Goal: Communication & Community: Answer question/provide support

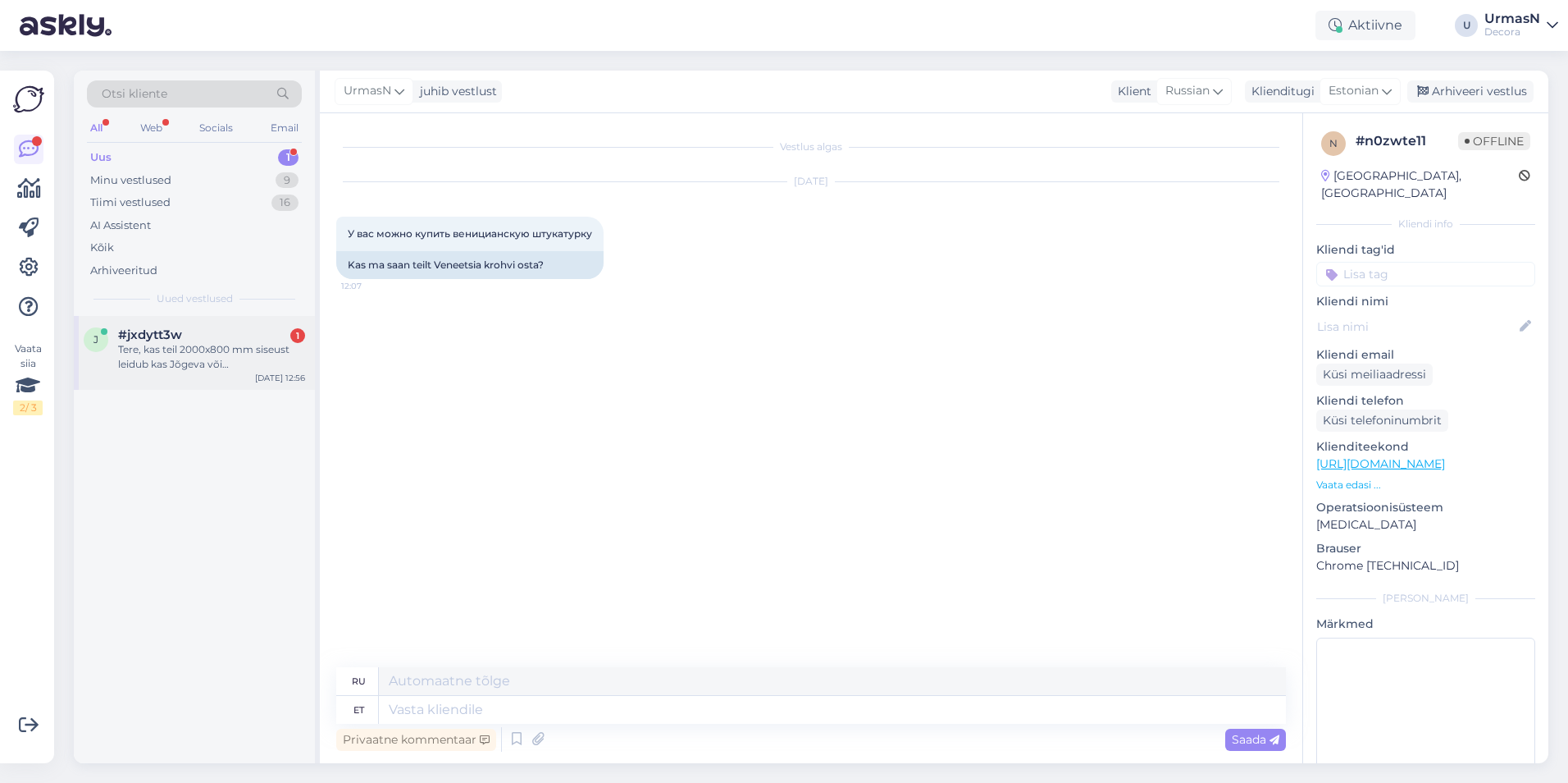
click at [193, 359] on div "Tere, kas teil 2000x800 mm siseust leidub kas Jõgeva või [GEOGRAPHIC_DATA] deco…" at bounding box center [211, 357] width 187 height 29
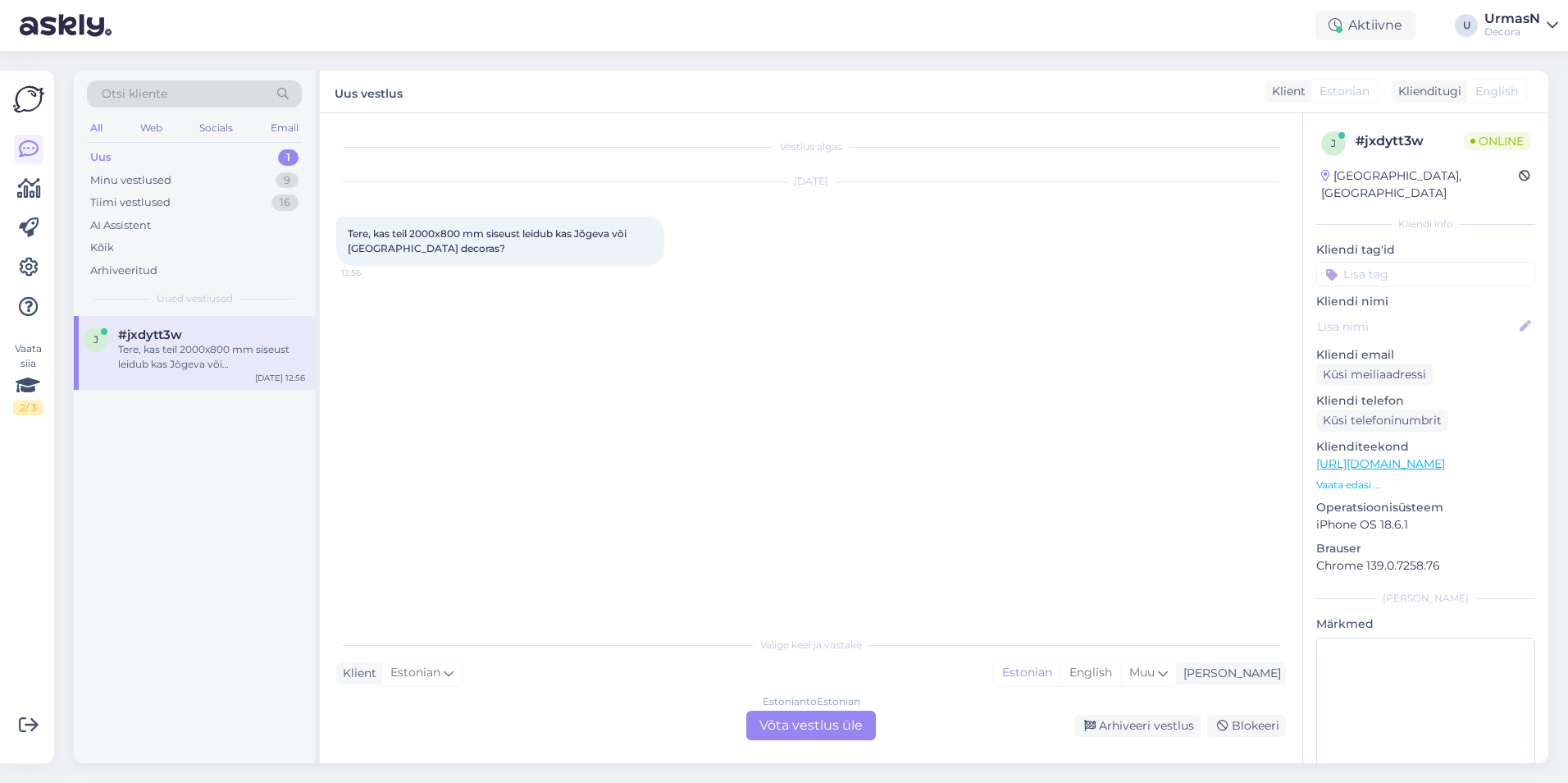
click at [136, 149] on div "Uus 1" at bounding box center [194, 158] width 215 height 23
click at [122, 177] on div "Minu vestlused" at bounding box center [130, 180] width 81 height 16
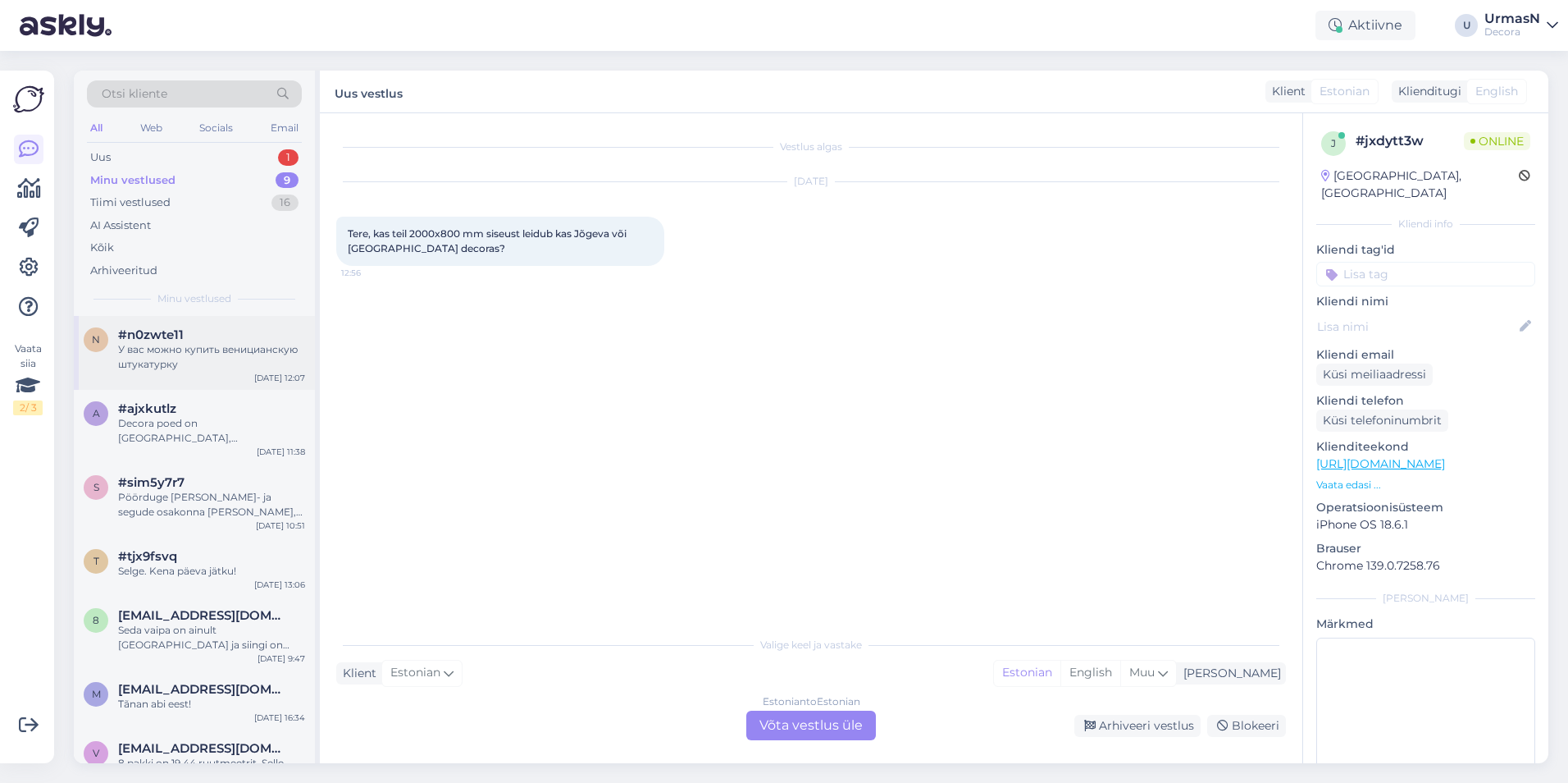
click at [155, 338] on span "#n0zwte11" at bounding box center [151, 334] width 66 height 15
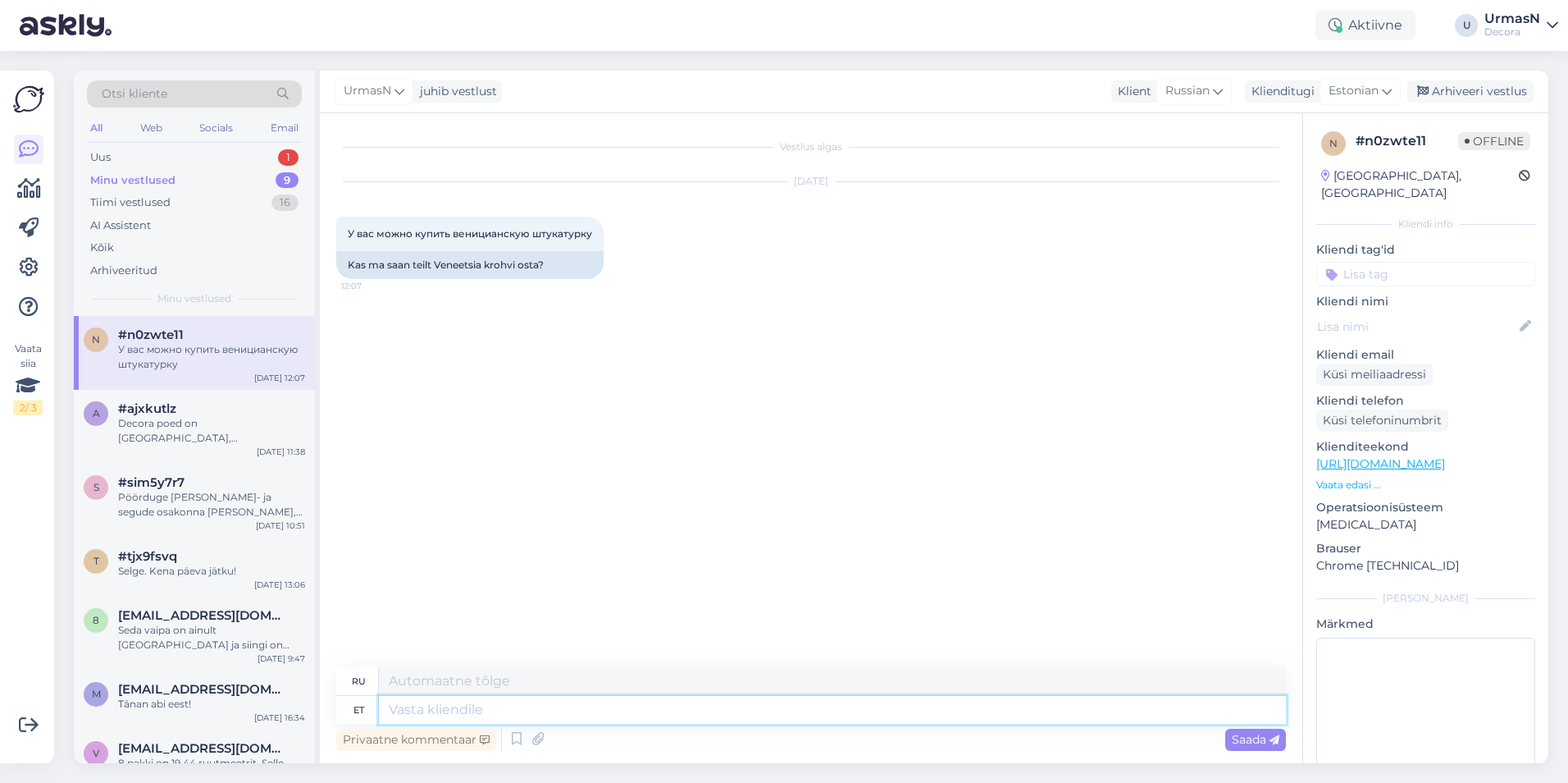
click at [396, 714] on textarea at bounding box center [832, 709] width 907 height 28
type textarea "Tere!"
type textarea "Привет!"
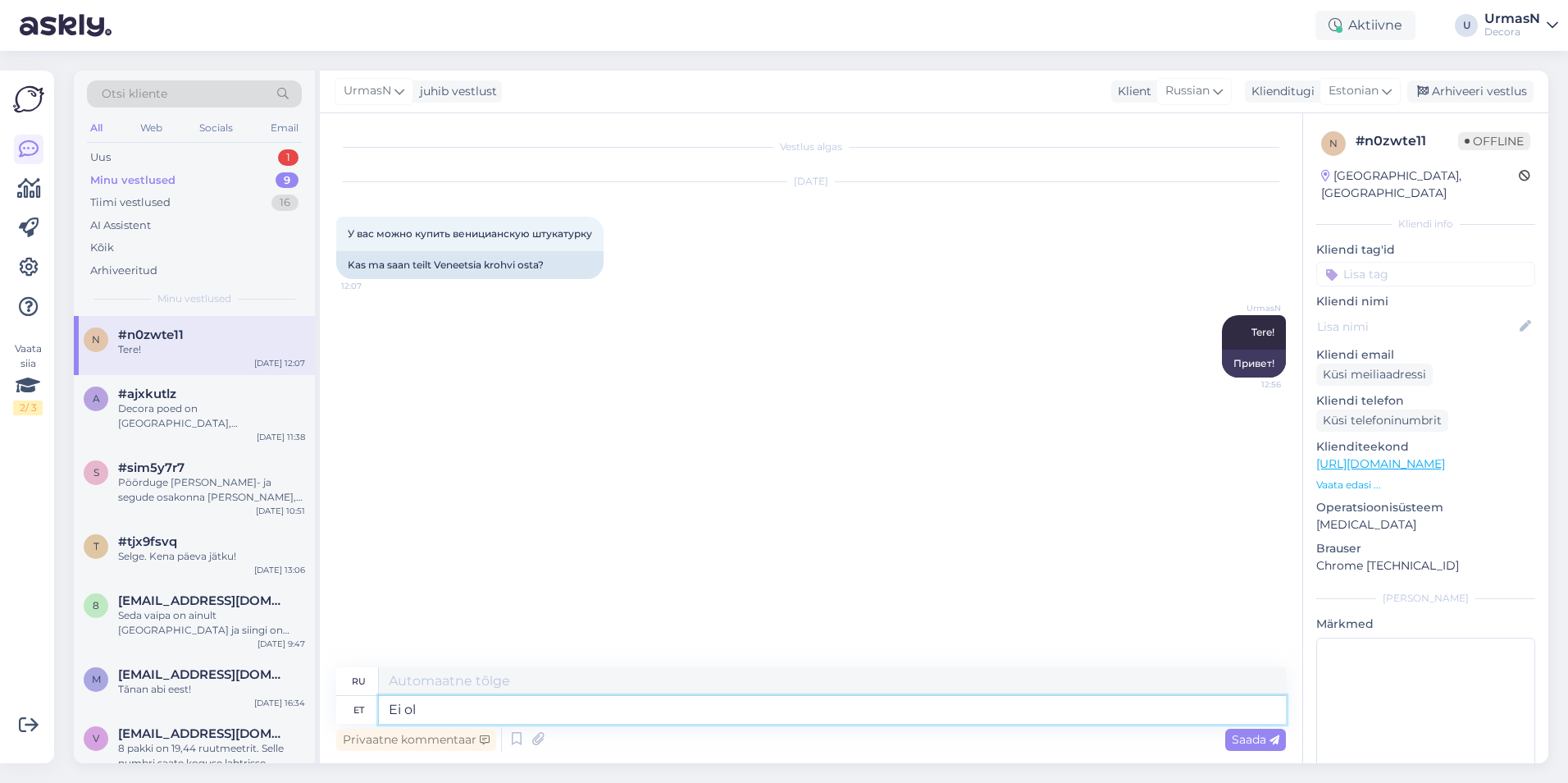
type textarea "Ei ole"
type textarea "Нет"
type textarea "Ei ole."
type textarea "Нет."
click at [109, 160] on div "Uus" at bounding box center [100, 157] width 21 height 16
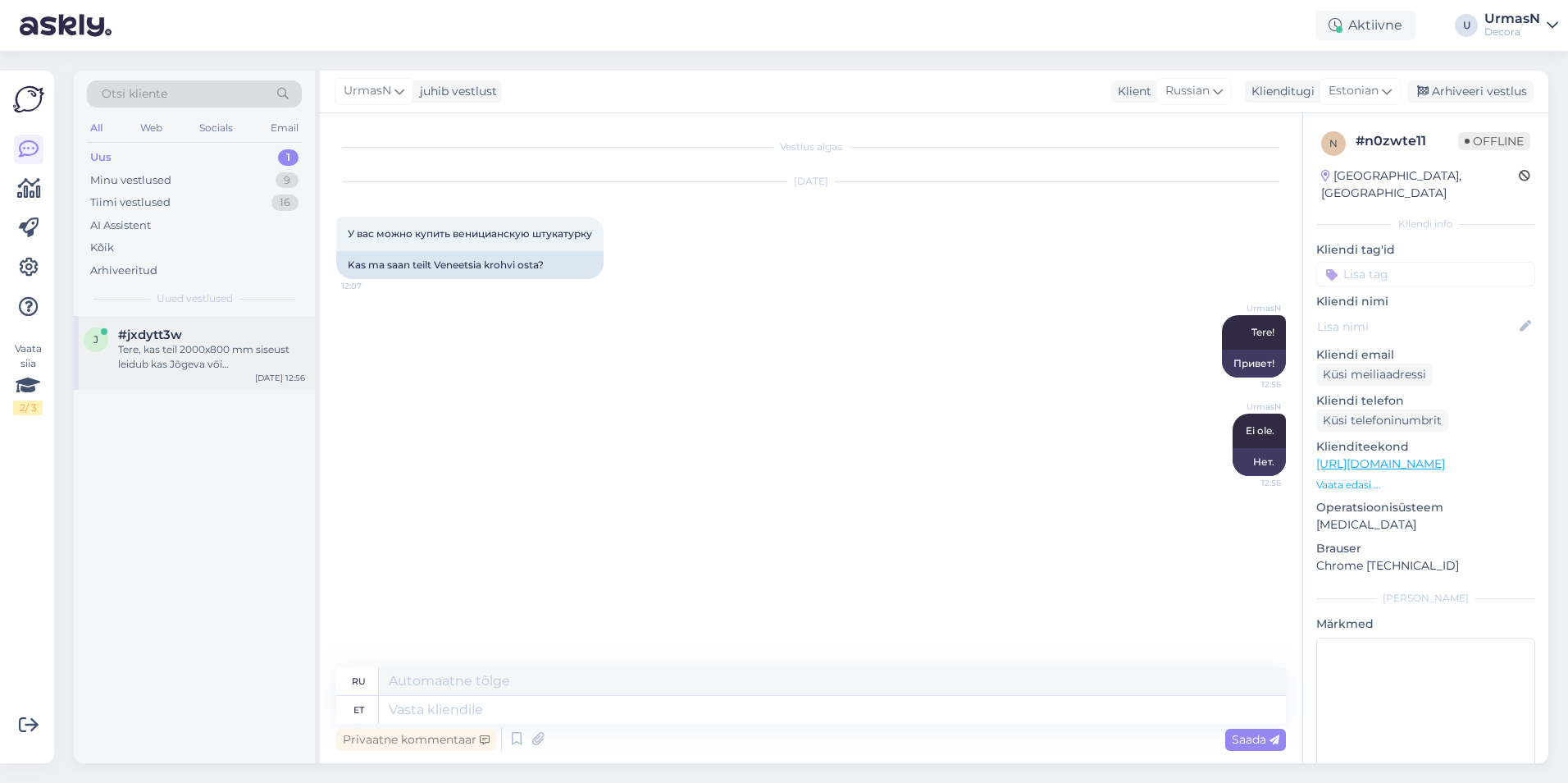
click at [180, 352] on div "Tere, kas teil 2000x800 mm siseust leidub kas Jõgeva või [GEOGRAPHIC_DATA] deco…" at bounding box center [211, 357] width 187 height 29
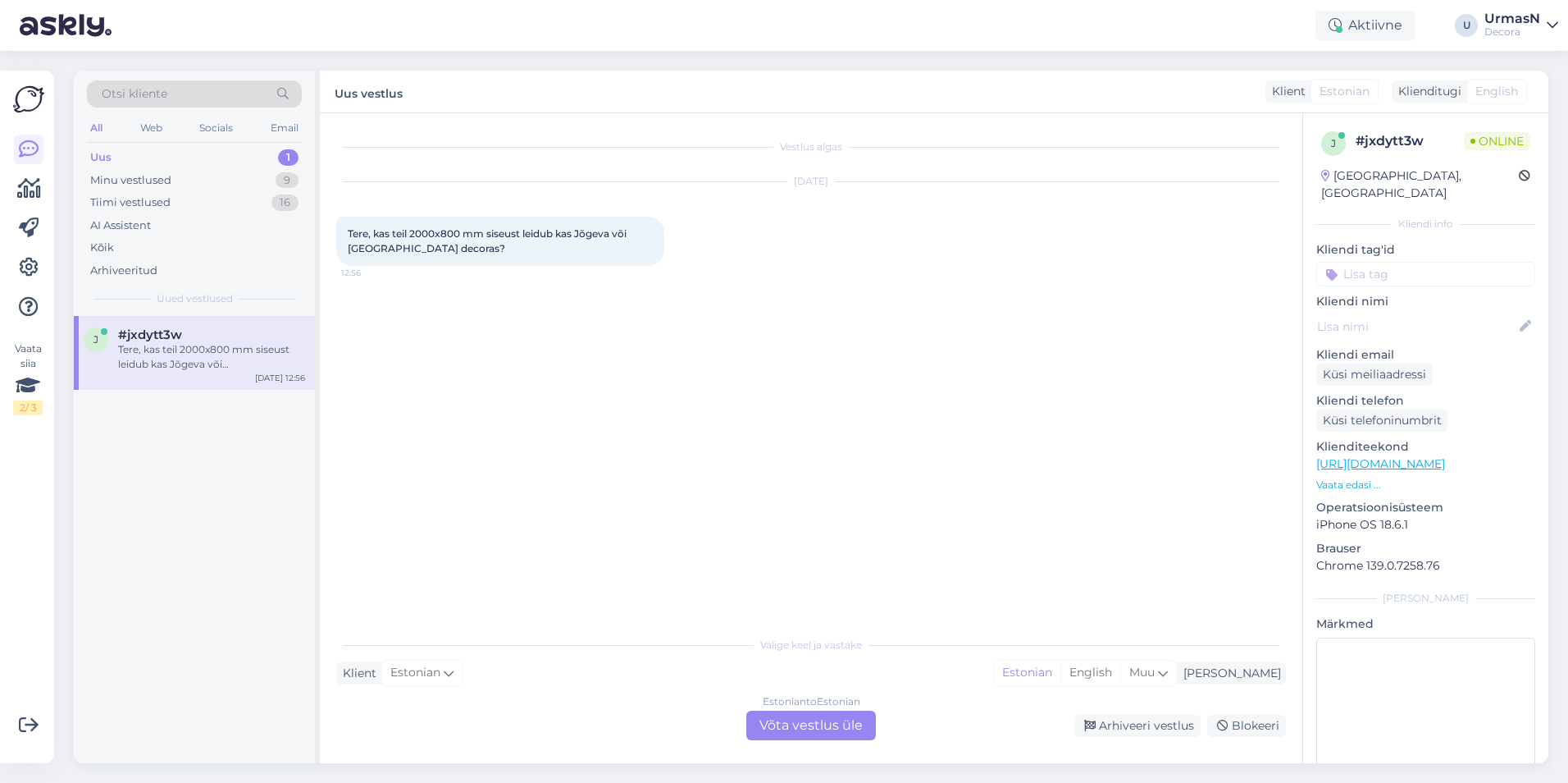
click at [811, 728] on div "Estonian to Estonian Võta vestlus üle" at bounding box center [810, 725] width 129 height 29
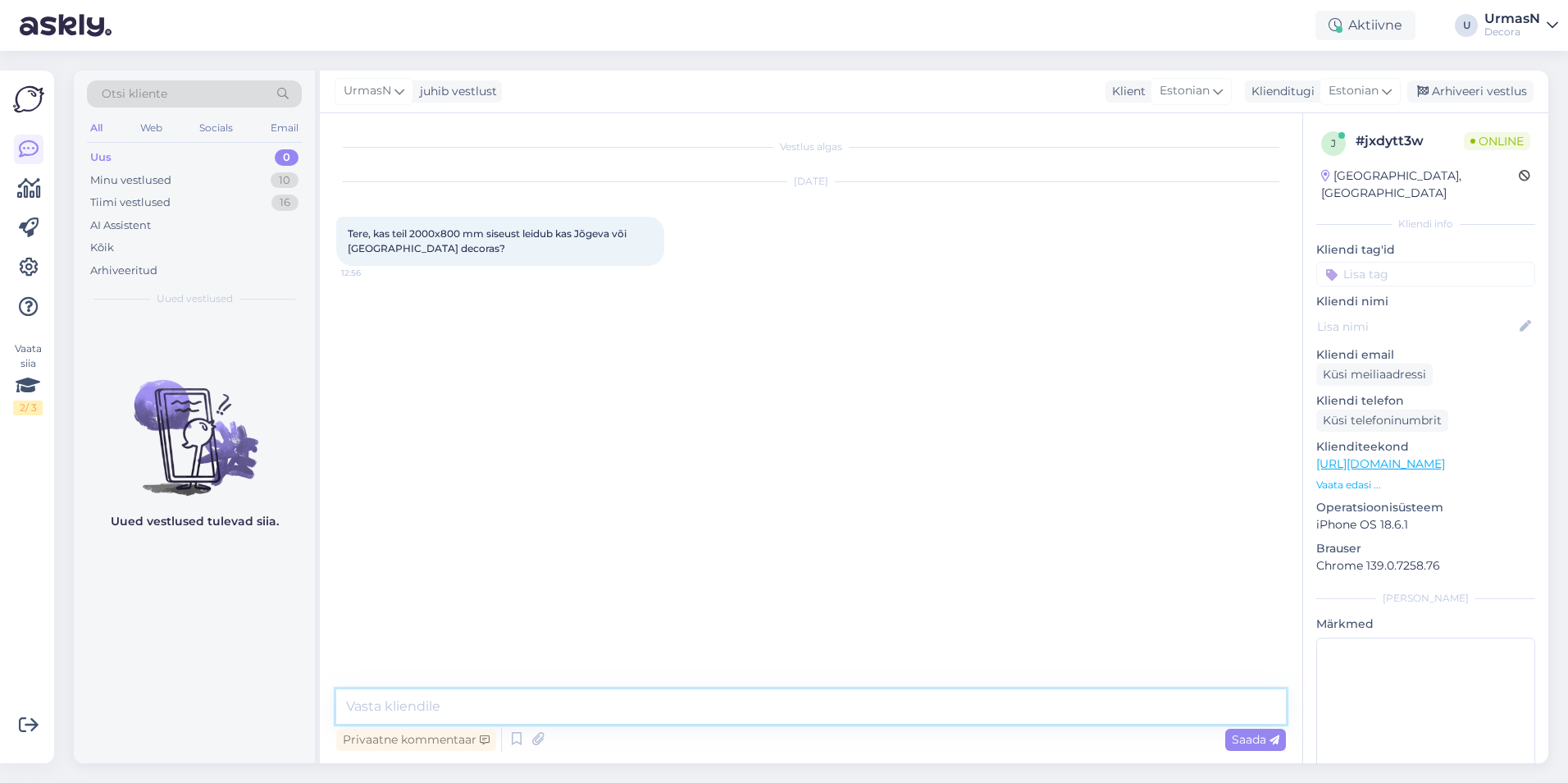
click at [505, 709] on textarea at bounding box center [810, 706] width 949 height 35
type textarea "Tere!"
click at [447, 703] on textarea "Iga toote lehelt saate seda näha kui" at bounding box center [810, 706] width 949 height 35
click at [584, 703] on textarea "Iga toote lehel saate seda näha kui" at bounding box center [810, 706] width 949 height 35
type textarea "Iga toote lehel saate seda näha kui vajutate nuppu "Vaata saadavust kauplustes.""
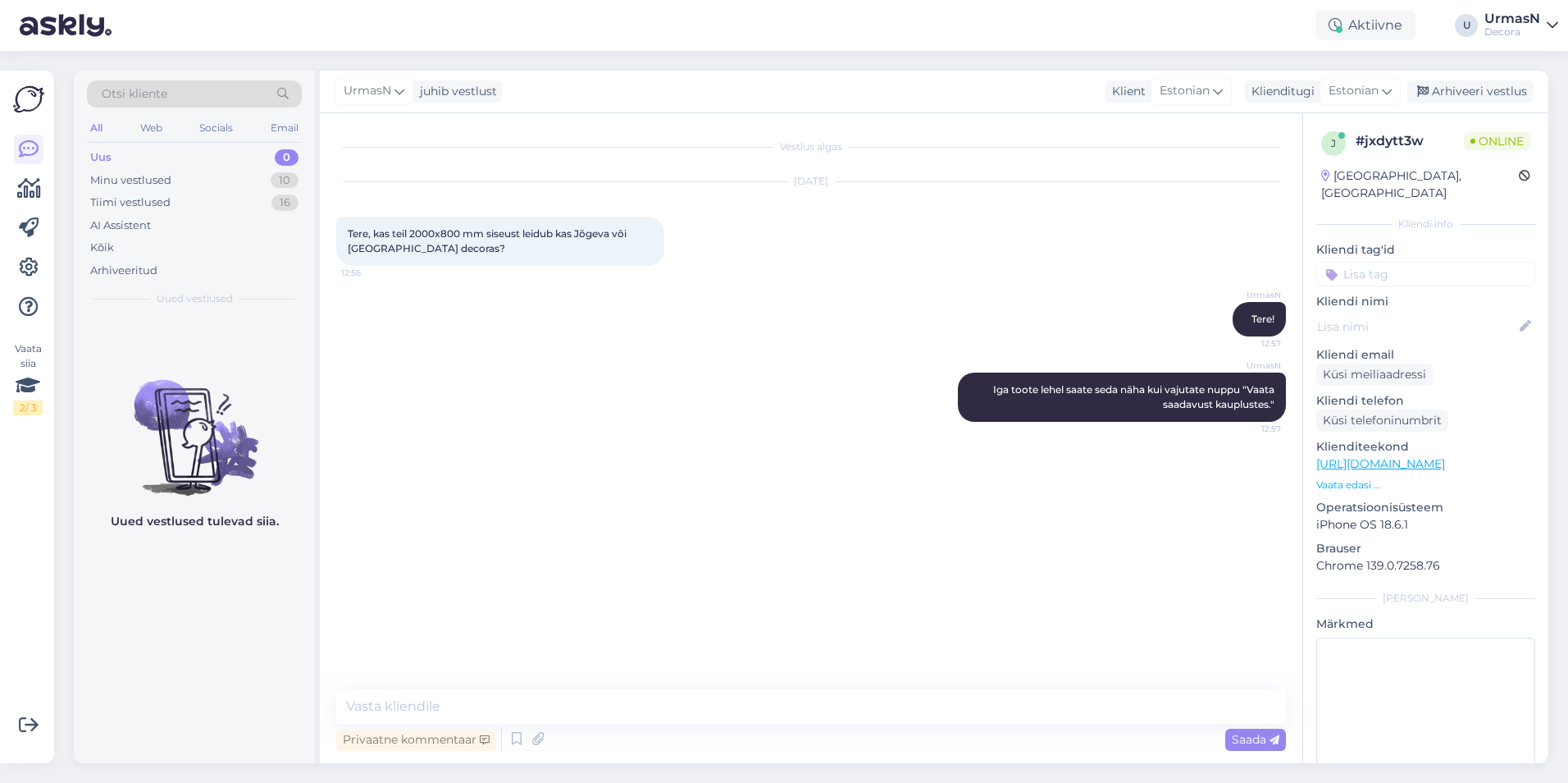
click at [1349, 477] on p "Vaata edasi ..." at bounding box center [1426, 484] width 219 height 15
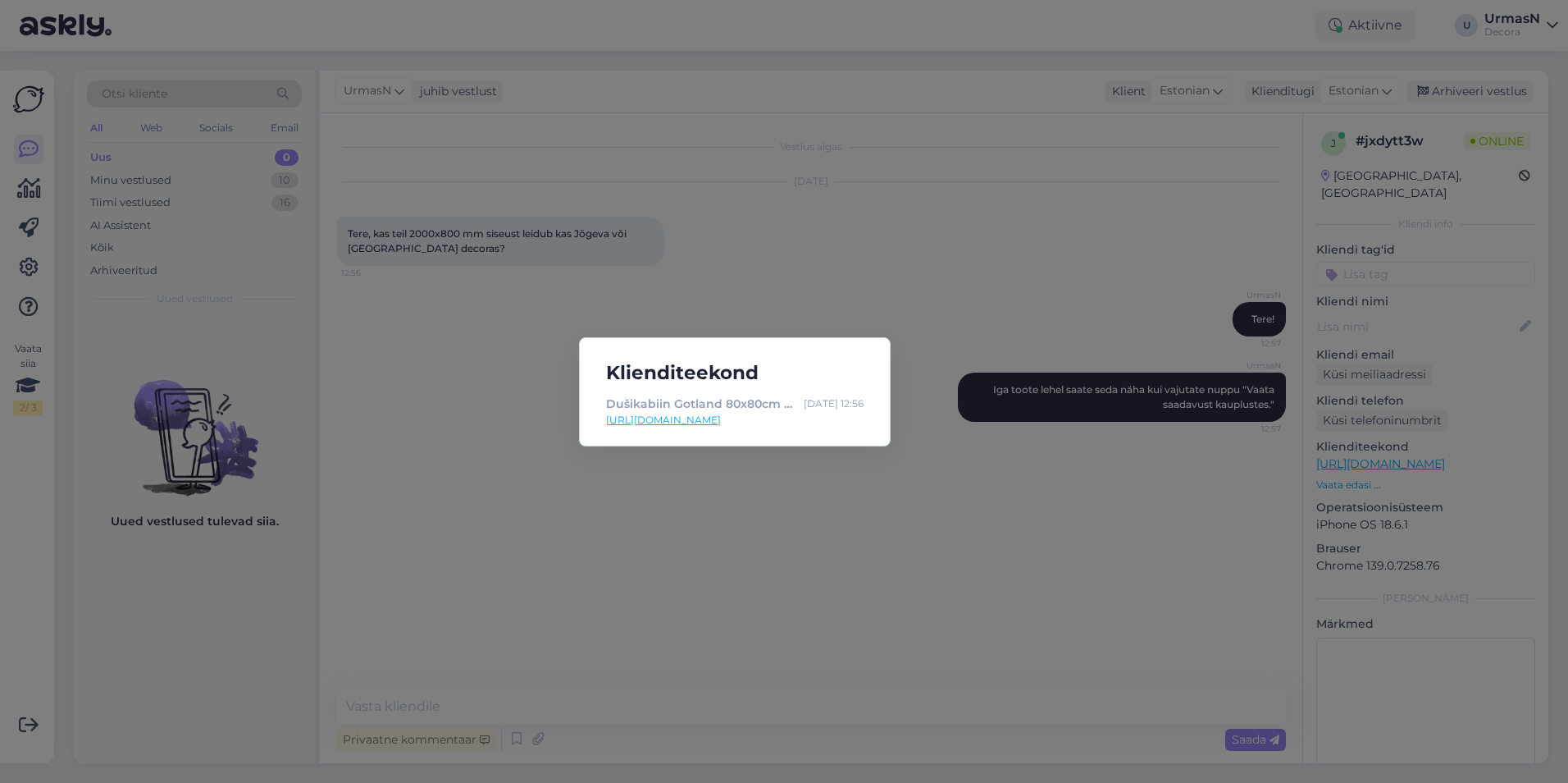
click at [401, 469] on div "Klienditeekond Dušikabiin Gotland 80x80cm kõrge alusega | Decora [DATE] 12:56 […" at bounding box center [784, 392] width 1568 height 783
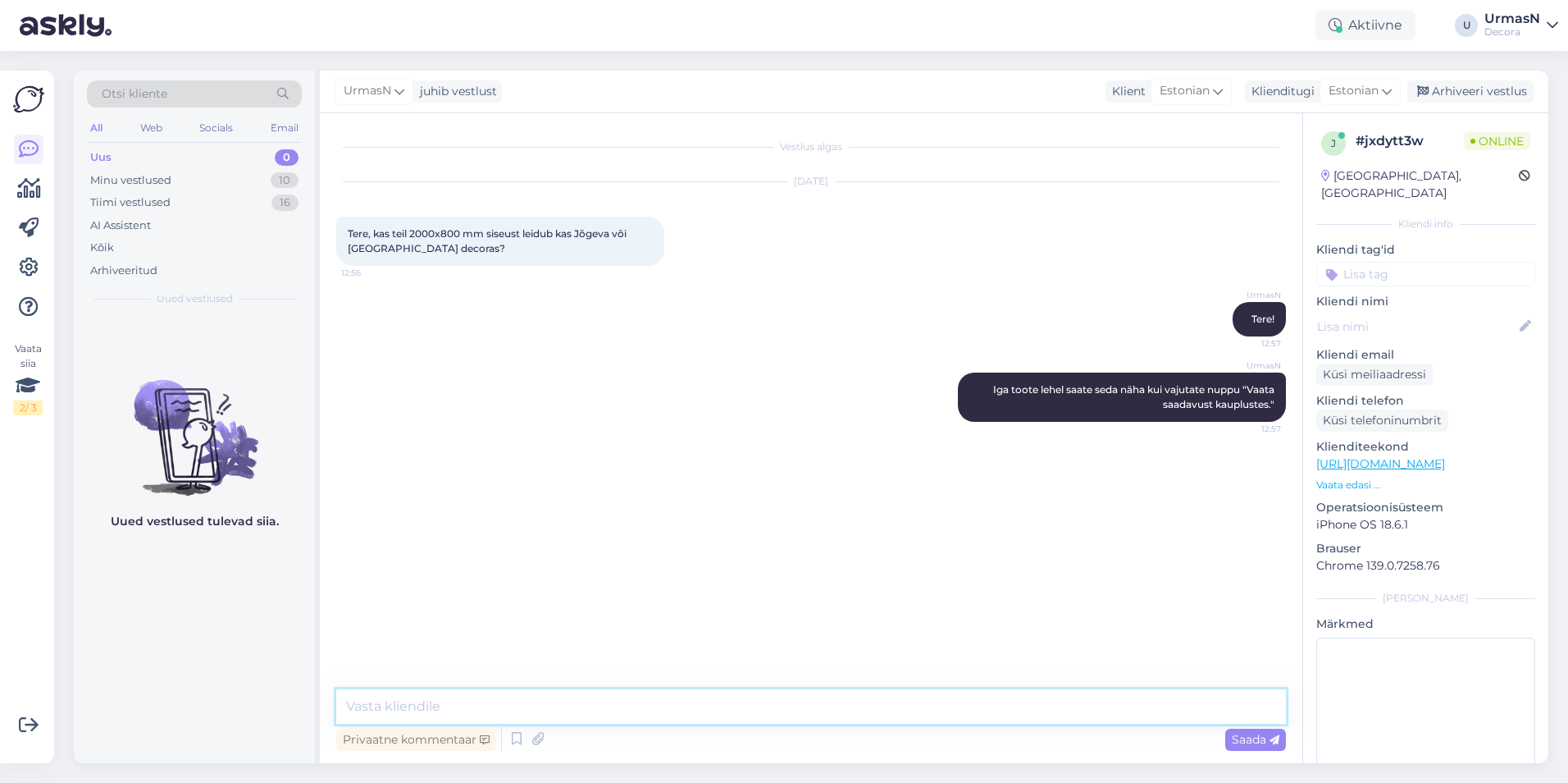
click at [405, 699] on textarea at bounding box center [810, 706] width 949 height 35
type textarea "Pigem sellises mõõdus kauplustes sees pole [PERSON_NAME] on hankijalt tellitava…"
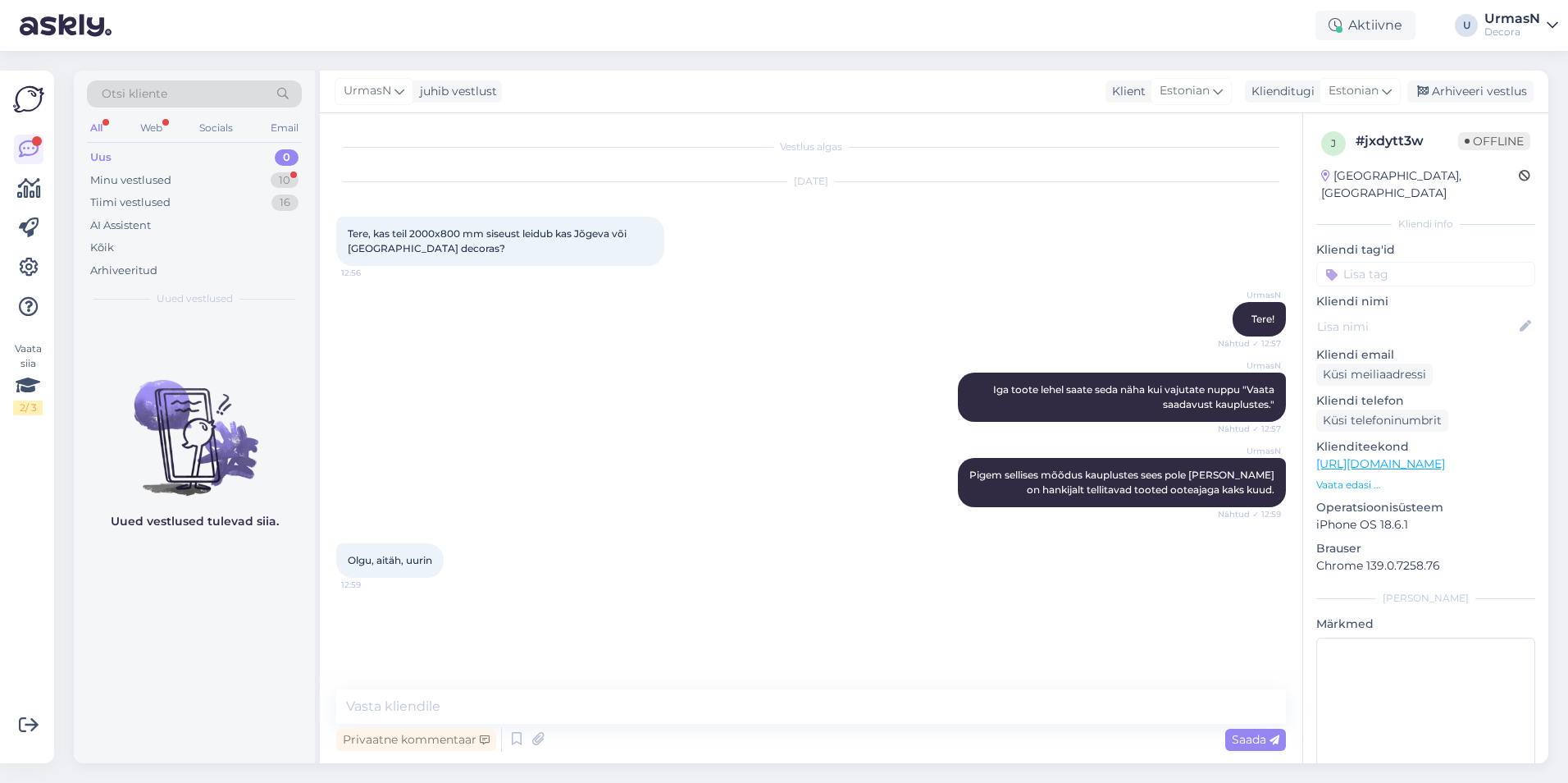
click at [744, 627] on div "Vestlus algas [DATE] Tere, kas teil 2000x800 mm siseust leidub kas Jõgeva või P…" at bounding box center [818, 401] width 965 height 545
click at [1471, 97] on div "Arhiveeri vestlus" at bounding box center [1471, 91] width 127 height 22
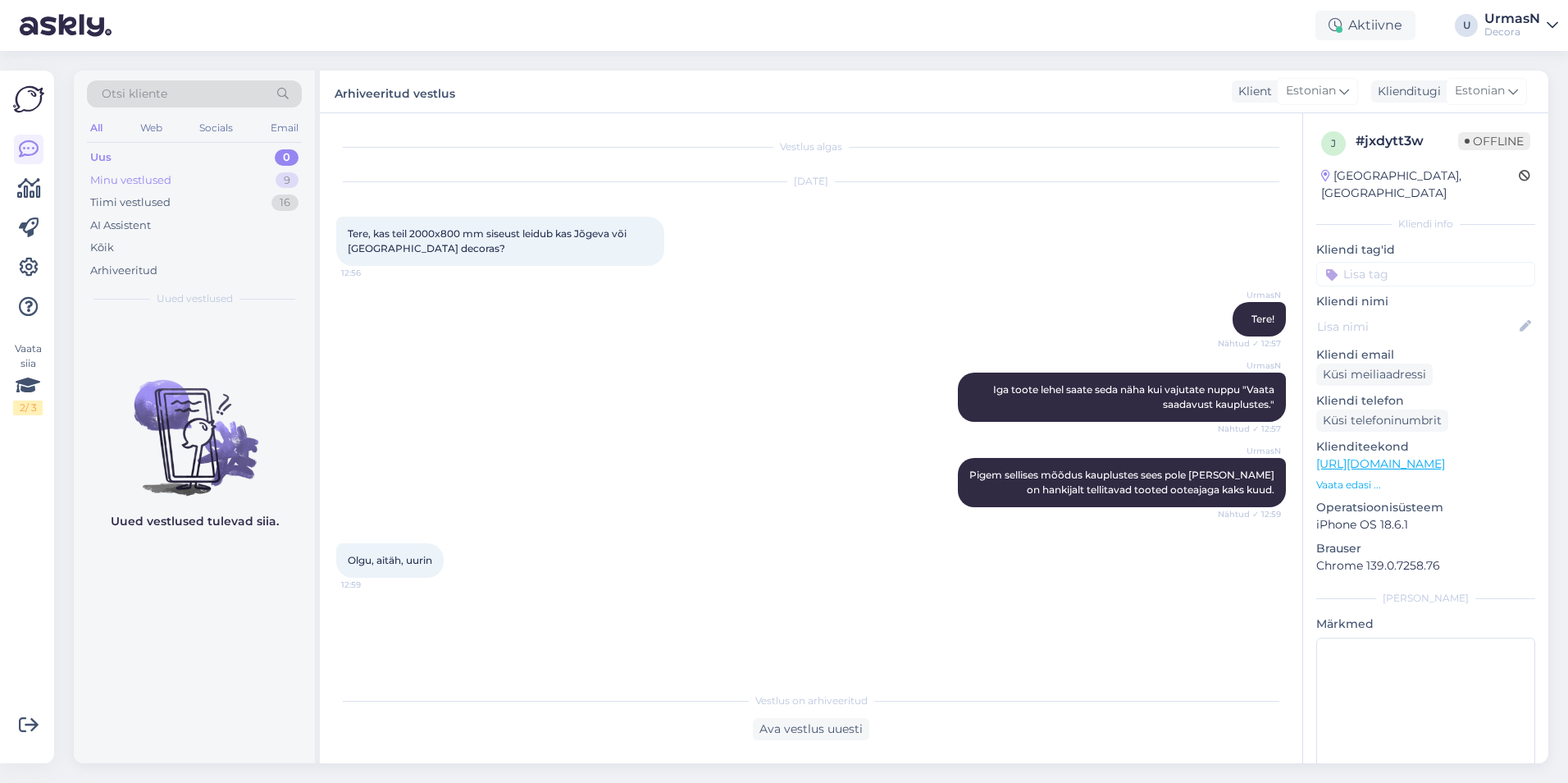
click at [178, 179] on div "Minu vestlused 9" at bounding box center [194, 181] width 215 height 23
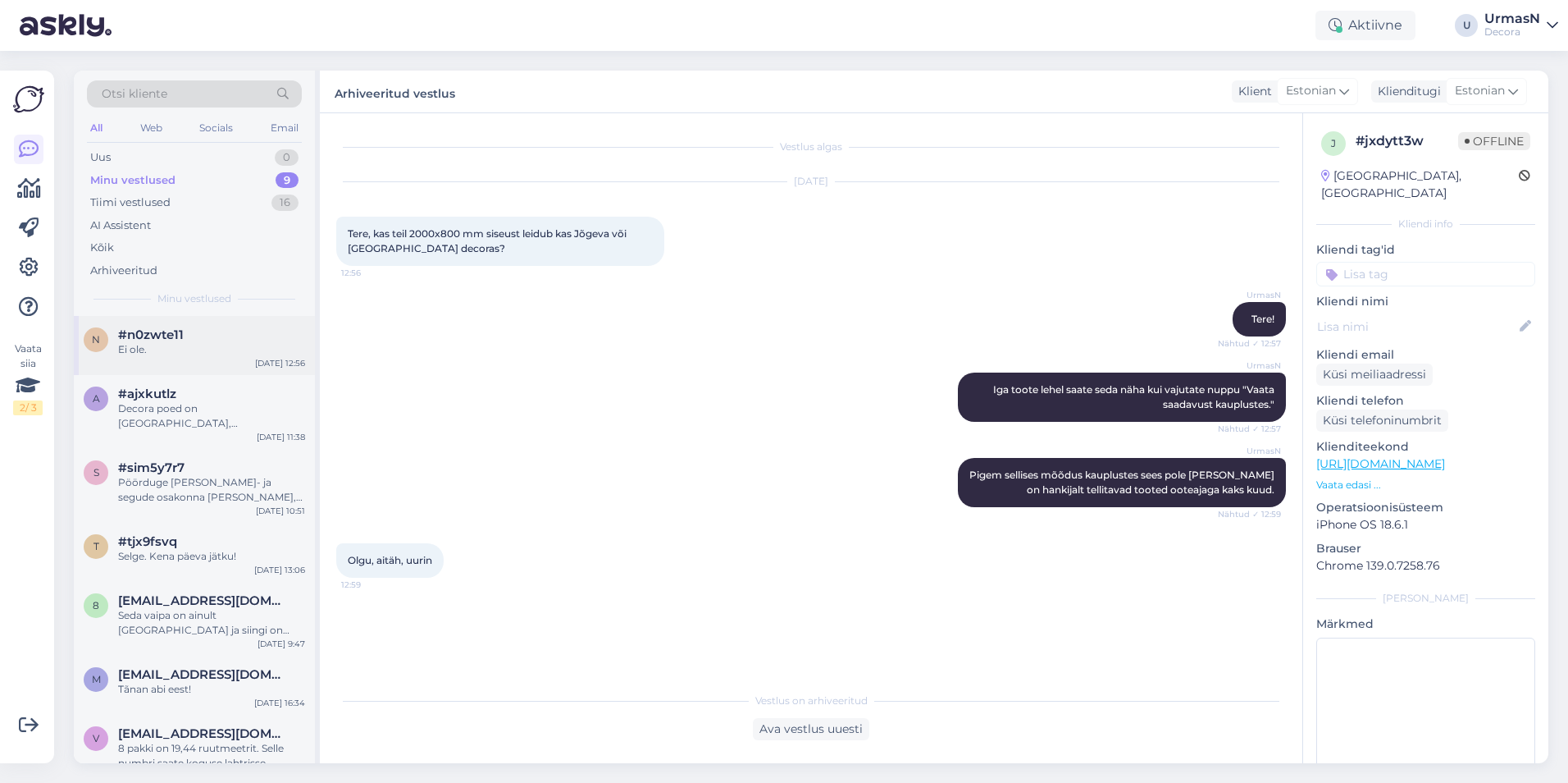
click at [193, 354] on div "Ei ole." at bounding box center [211, 350] width 187 height 15
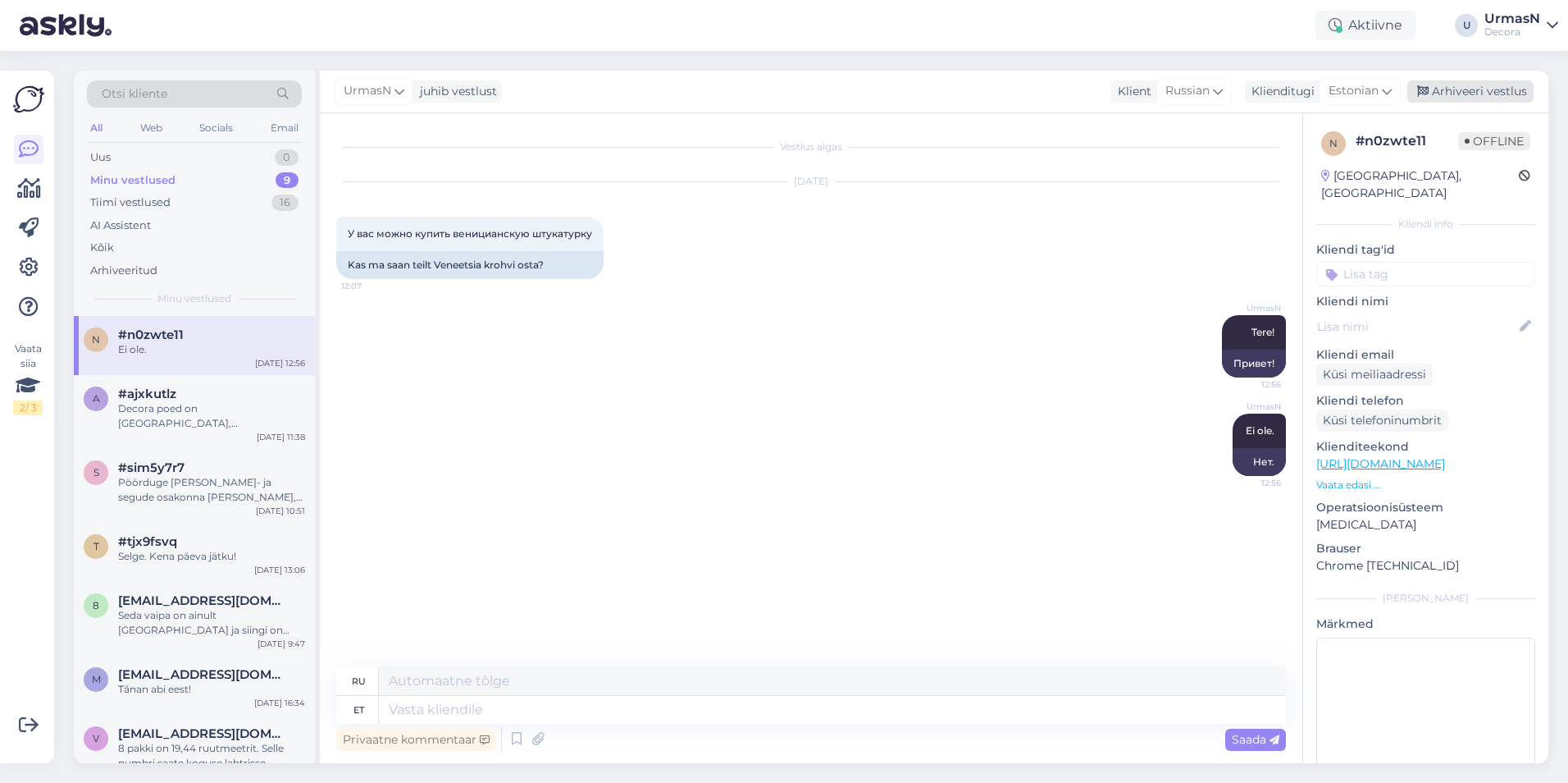
click at [1463, 91] on div "Arhiveeri vestlus" at bounding box center [1471, 91] width 127 height 22
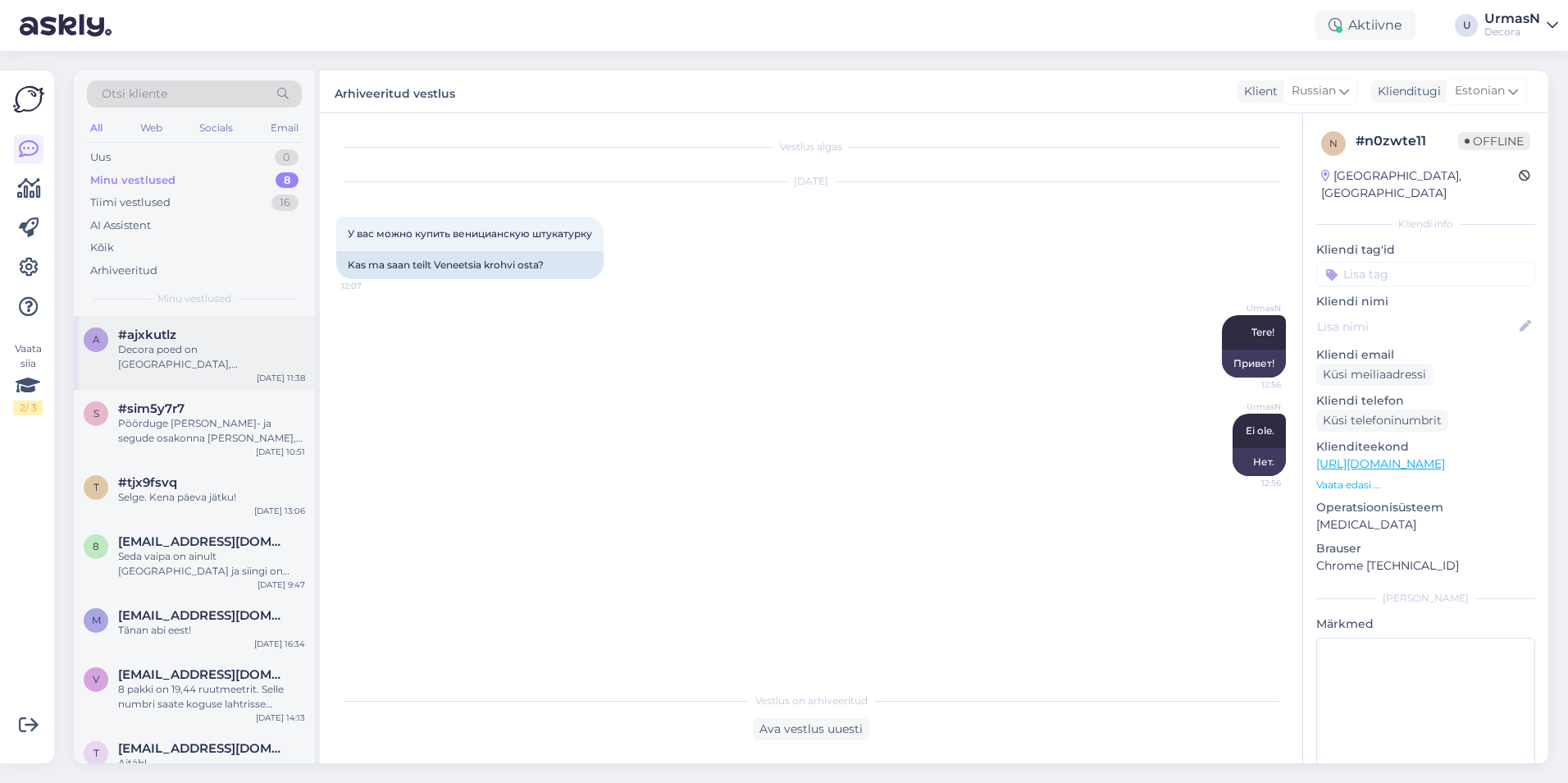
click at [194, 353] on div "Decora poed on [GEOGRAPHIC_DATA], [GEOGRAPHIC_DATA], [GEOGRAPHIC_DATA], [GEOGRA…" at bounding box center [211, 357] width 187 height 29
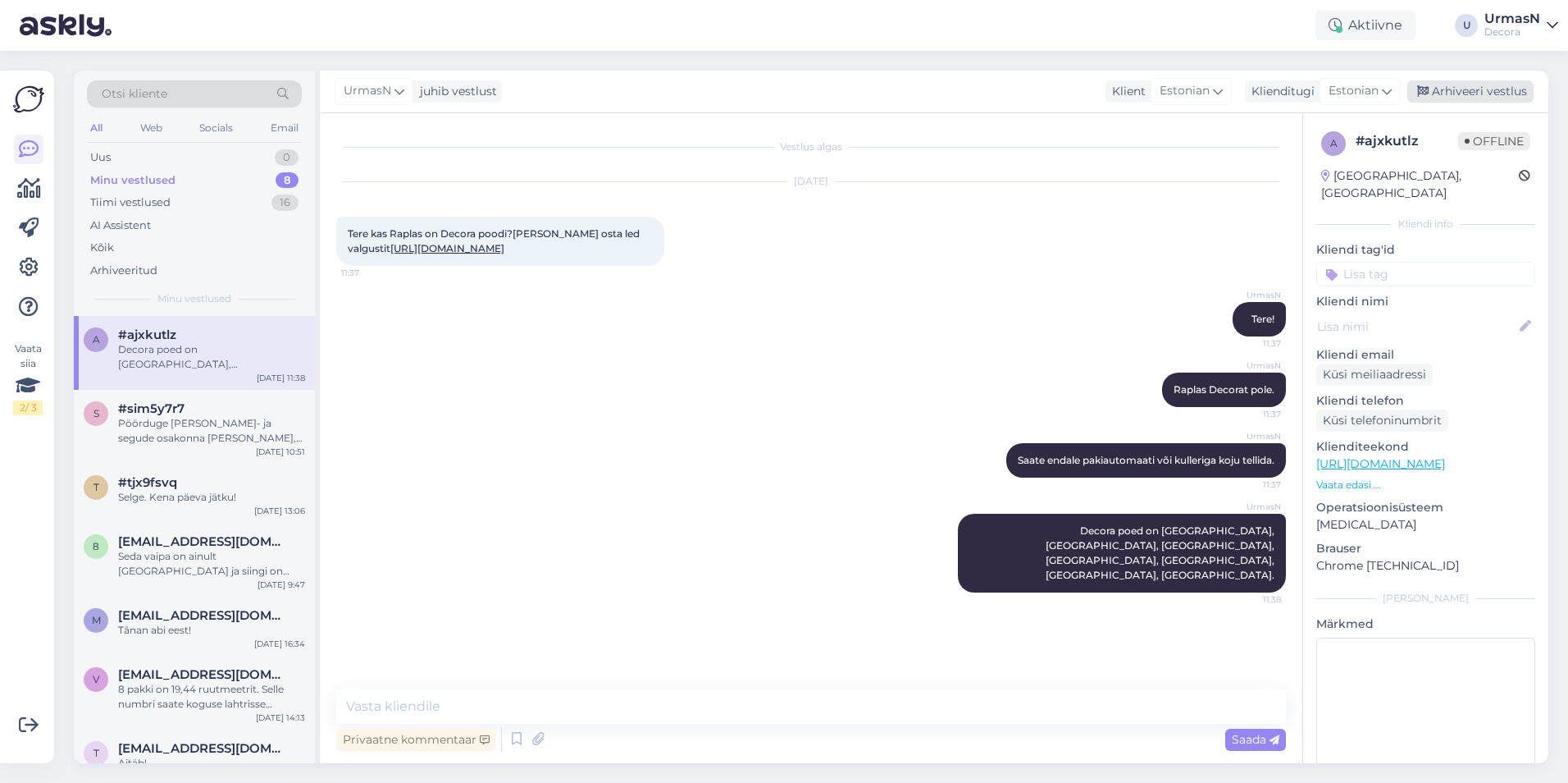
click at [1465, 97] on div "Arhiveeri vestlus" at bounding box center [1471, 91] width 127 height 22
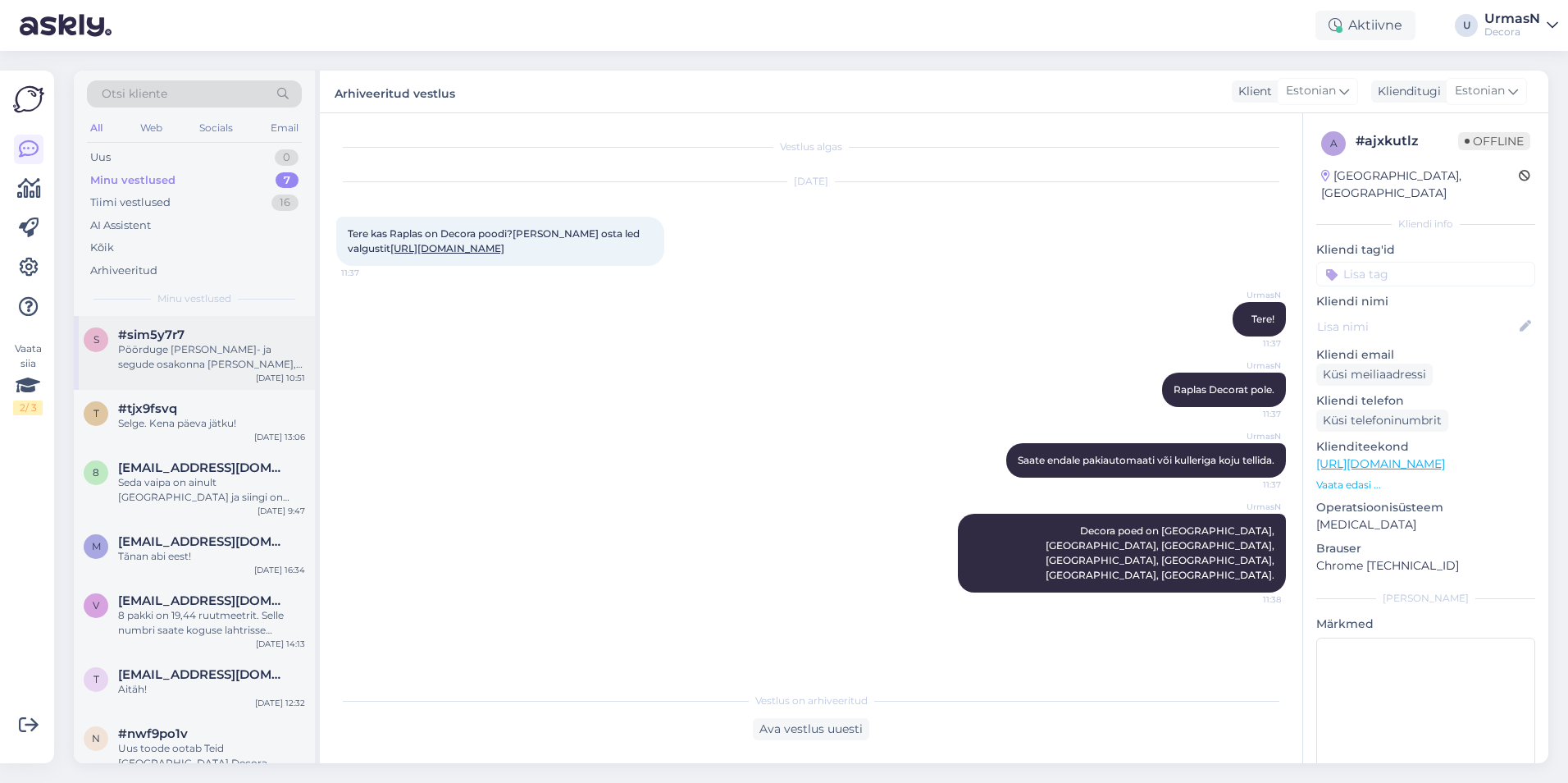
click at [194, 342] on div "Pöörduge [PERSON_NAME]- ja segude osakonna [PERSON_NAME], telefon: [PHONE_NUMBE…" at bounding box center [211, 357] width 187 height 29
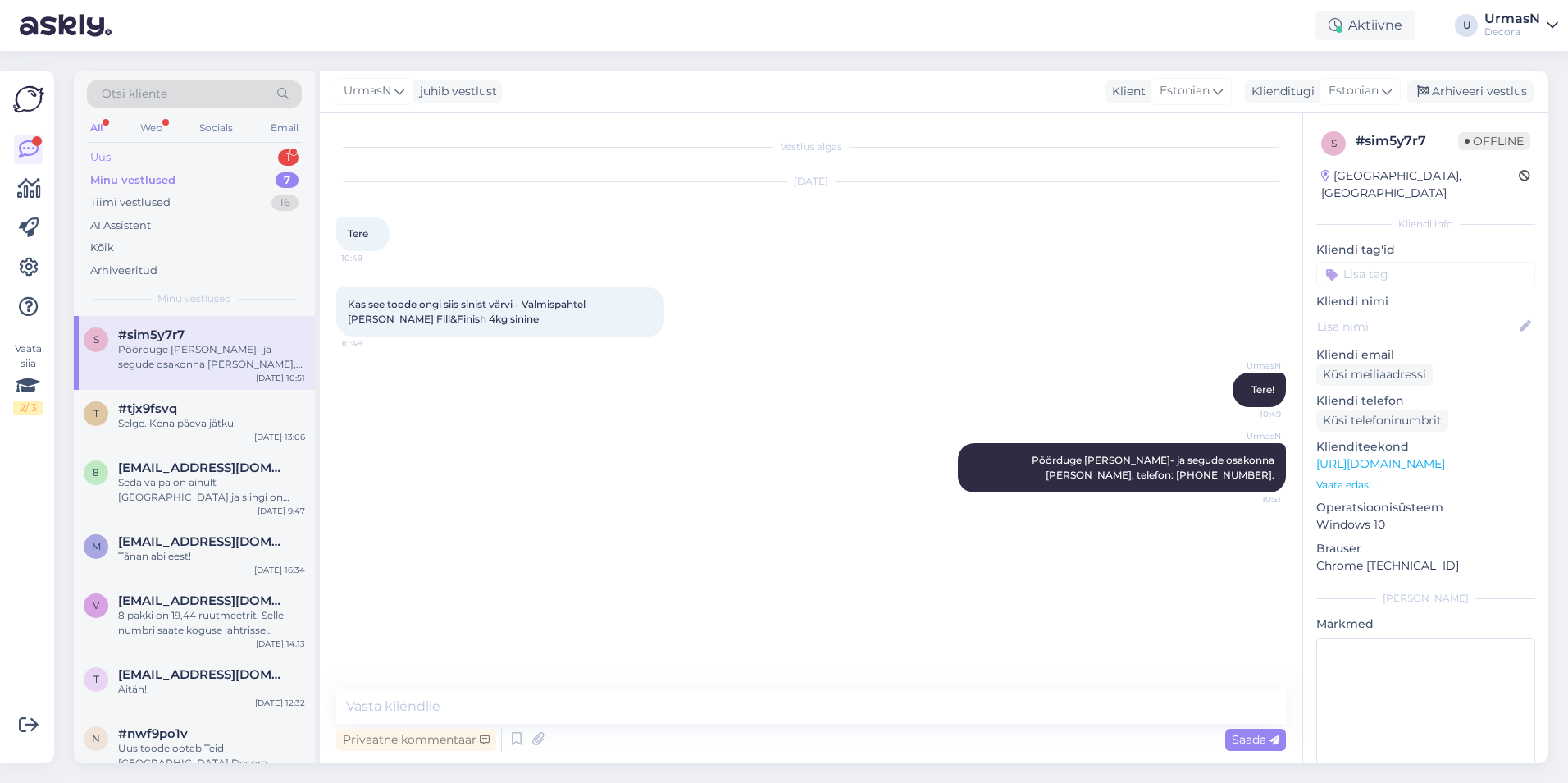
click at [118, 161] on div "Uus 1" at bounding box center [194, 158] width 215 height 23
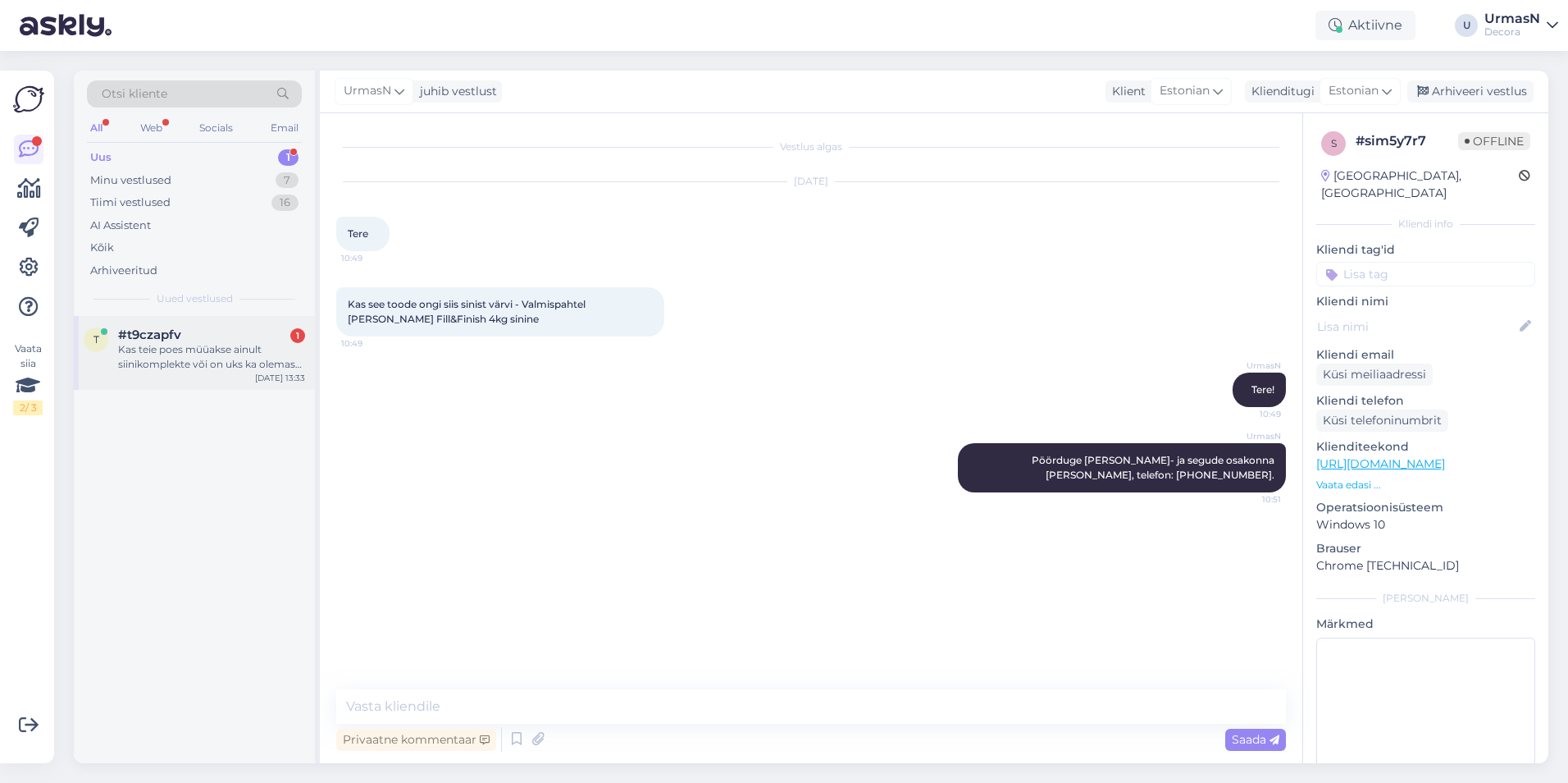
click at [216, 355] on div "Kas teie poes müüakse ainult siinikomplekte või on uks ka olemas? ei leia toode…" at bounding box center [211, 357] width 187 height 29
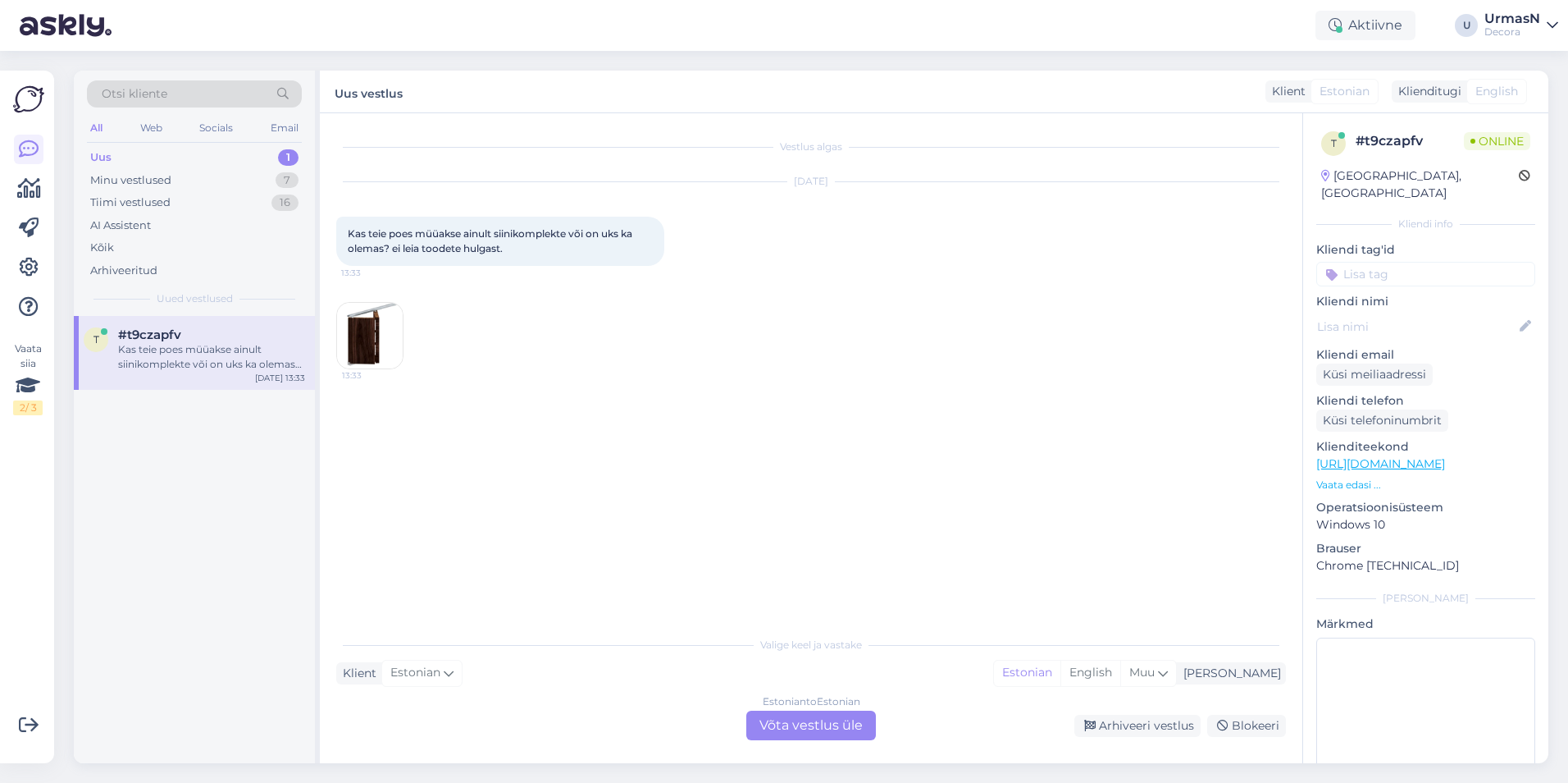
click at [813, 719] on div "Estonian to Estonian Võta vestlus üle" at bounding box center [810, 725] width 129 height 29
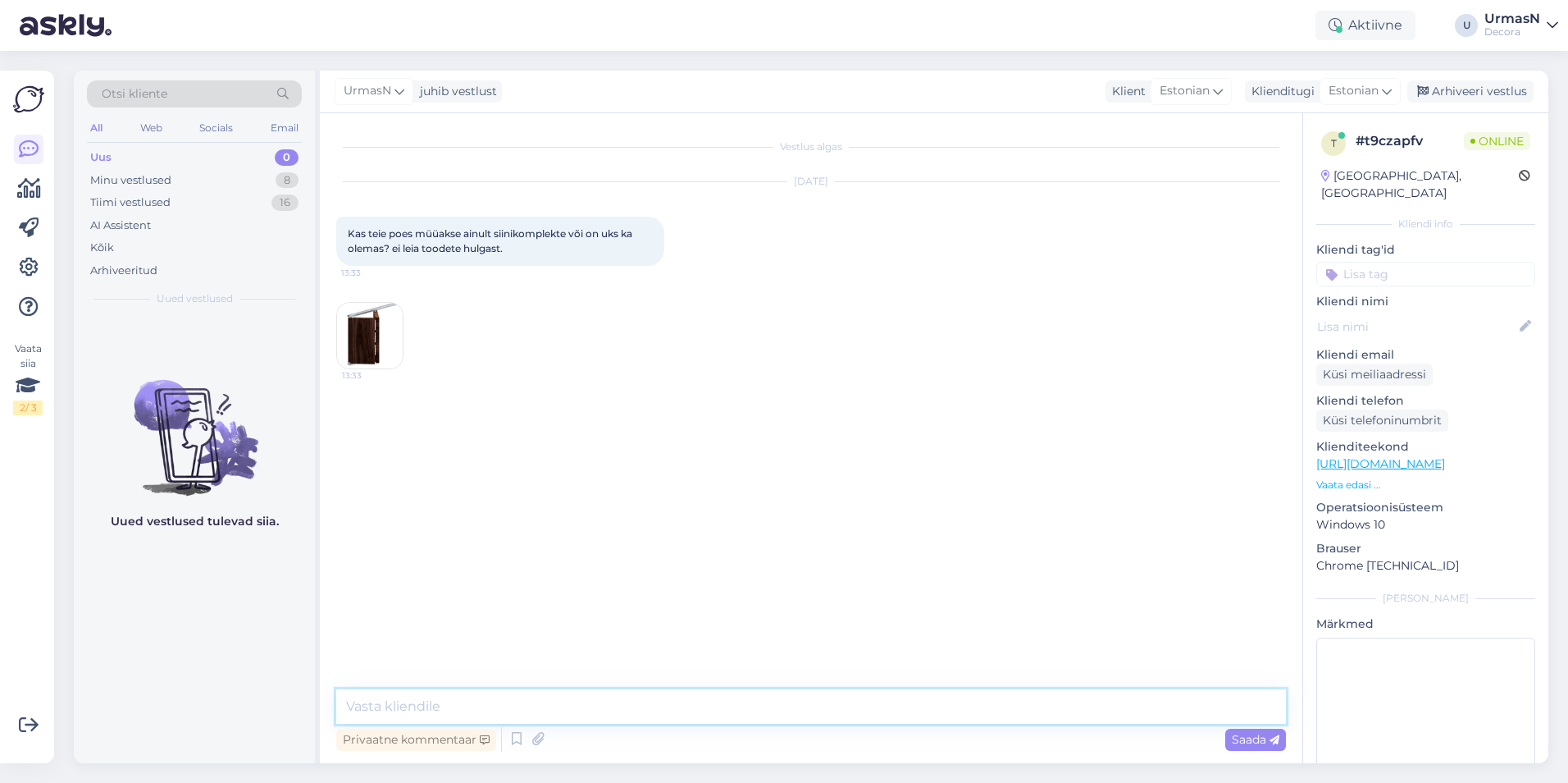
click at [442, 714] on textarea at bounding box center [810, 706] width 949 height 35
type textarea "Tere!"
click at [1371, 477] on p "Vaata edasi ..." at bounding box center [1426, 484] width 219 height 15
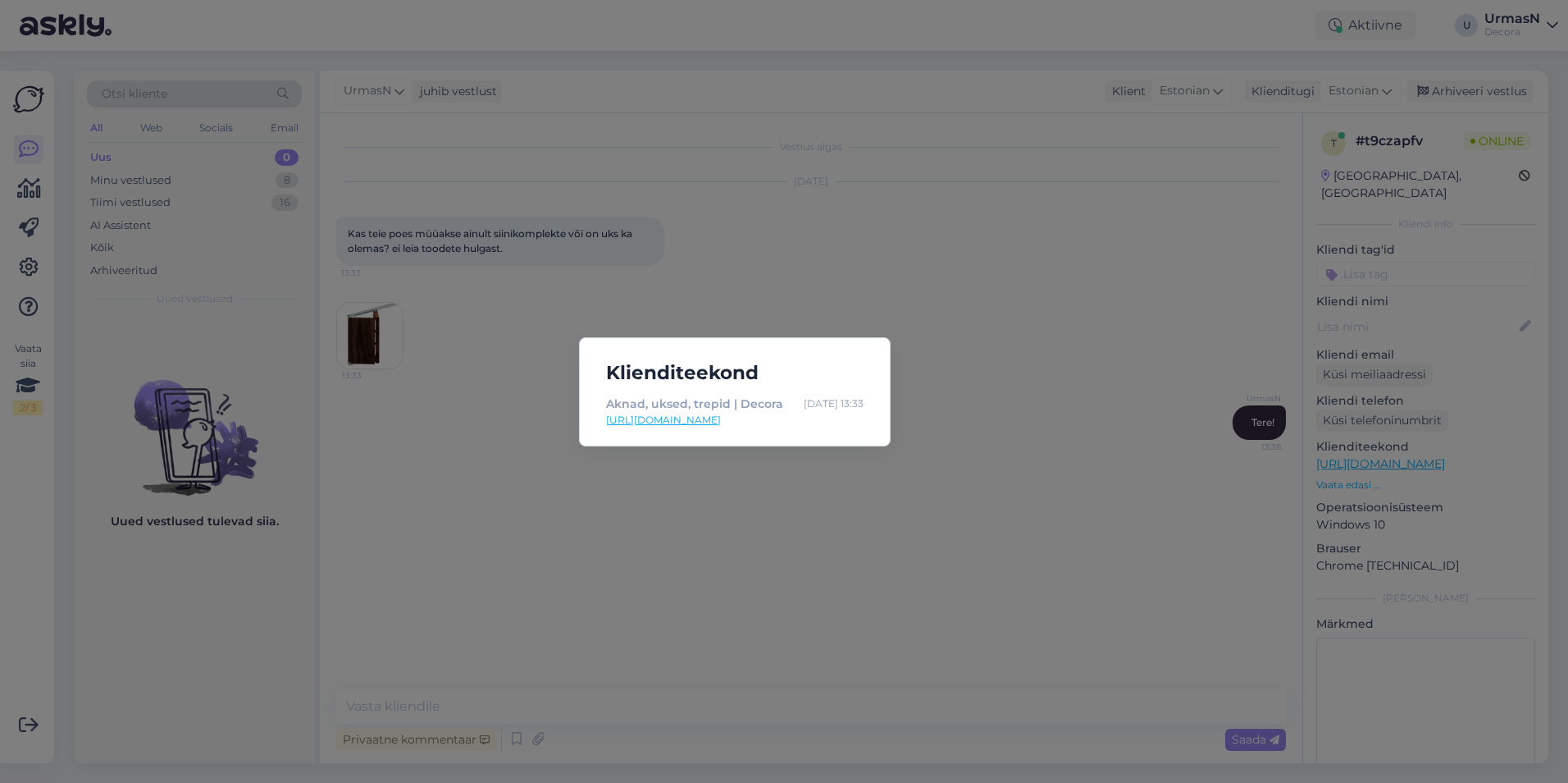
click at [353, 323] on div "Klienditeekond Aknad, uksed, trepid | Decora [DATE] 13:33 [URL][DOMAIN_NAME]" at bounding box center [784, 392] width 1568 height 783
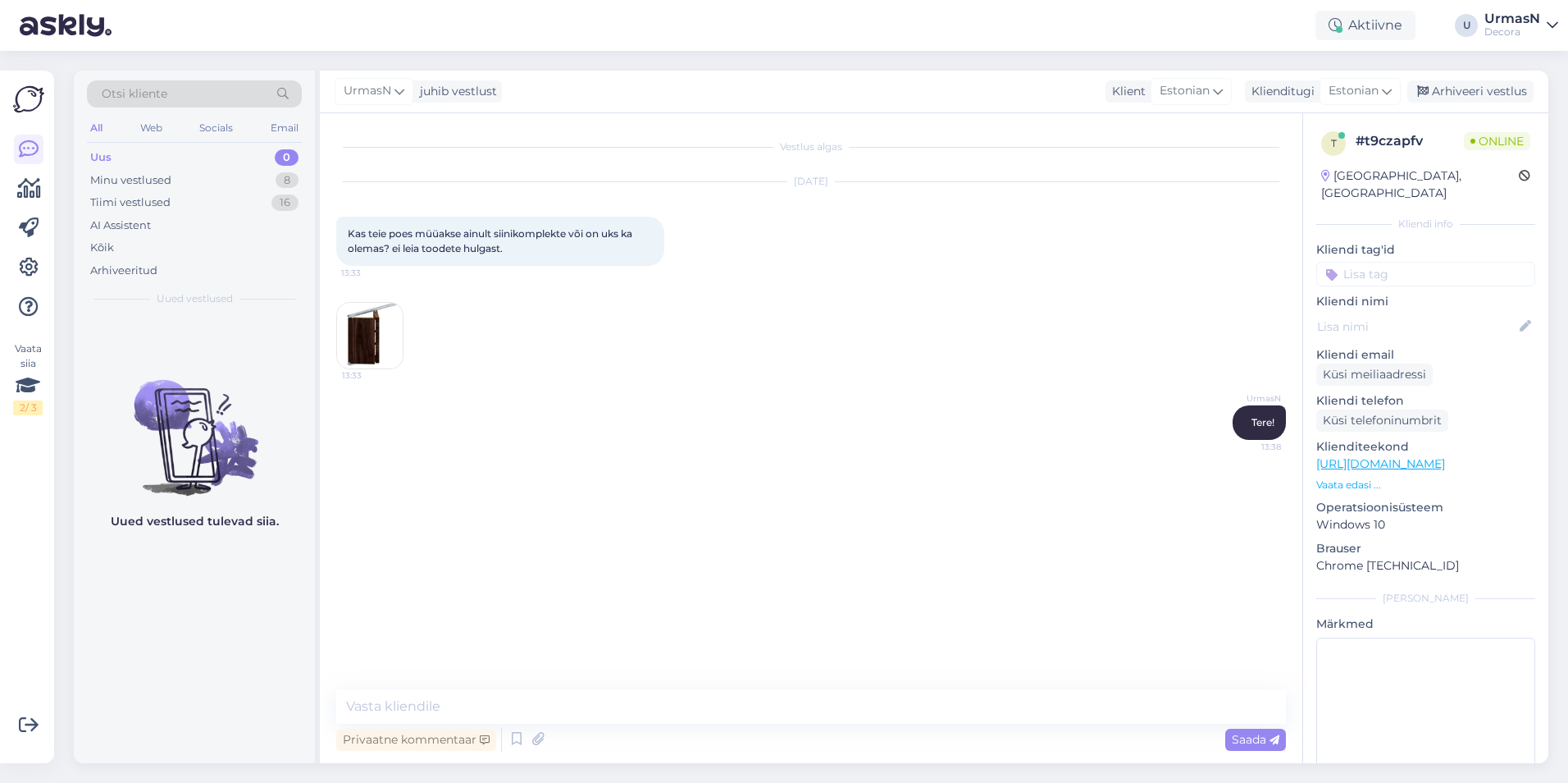
click at [361, 326] on img at bounding box center [370, 335] width 66 height 66
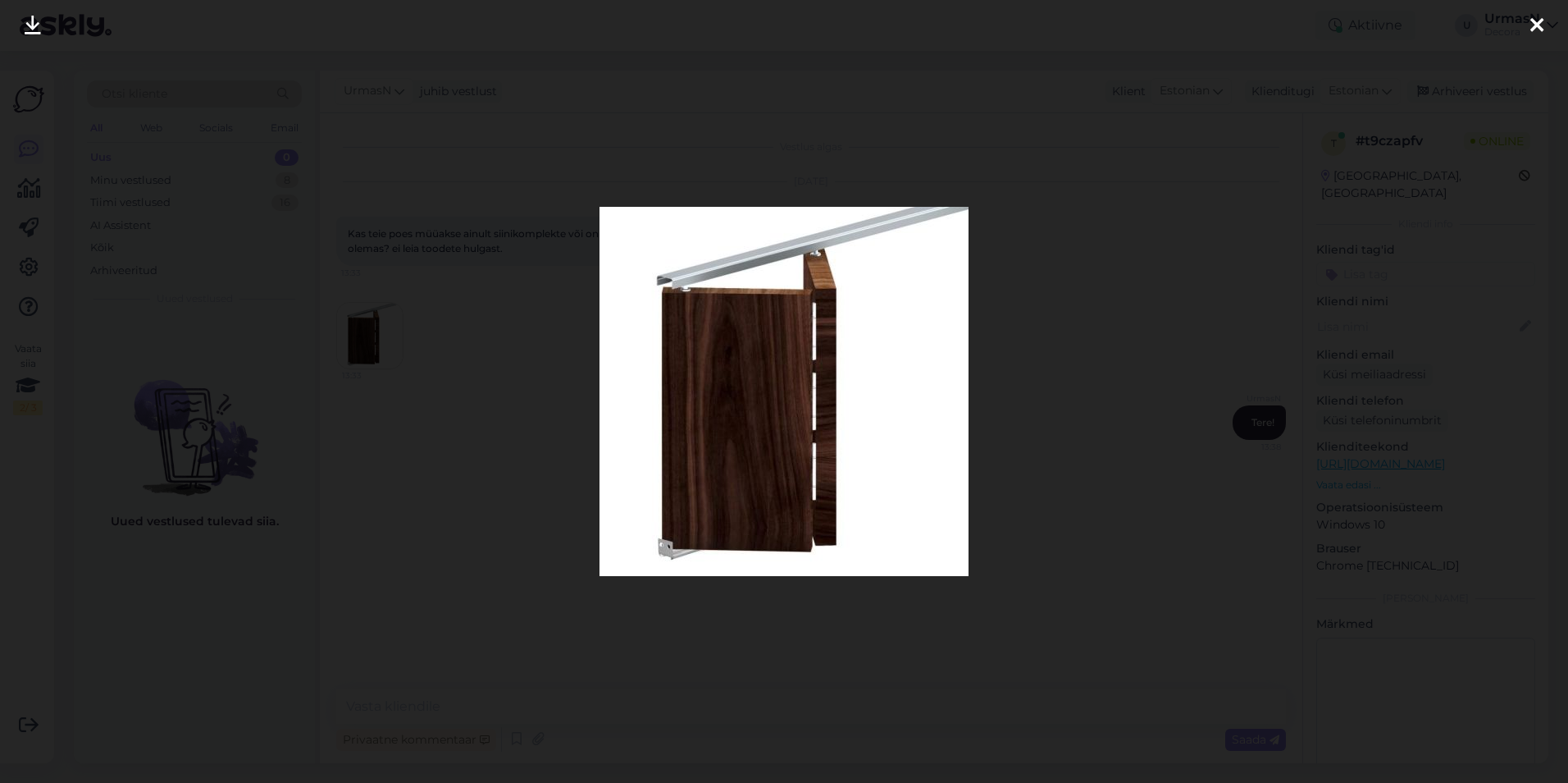
click at [451, 185] on div at bounding box center [784, 392] width 1568 height 783
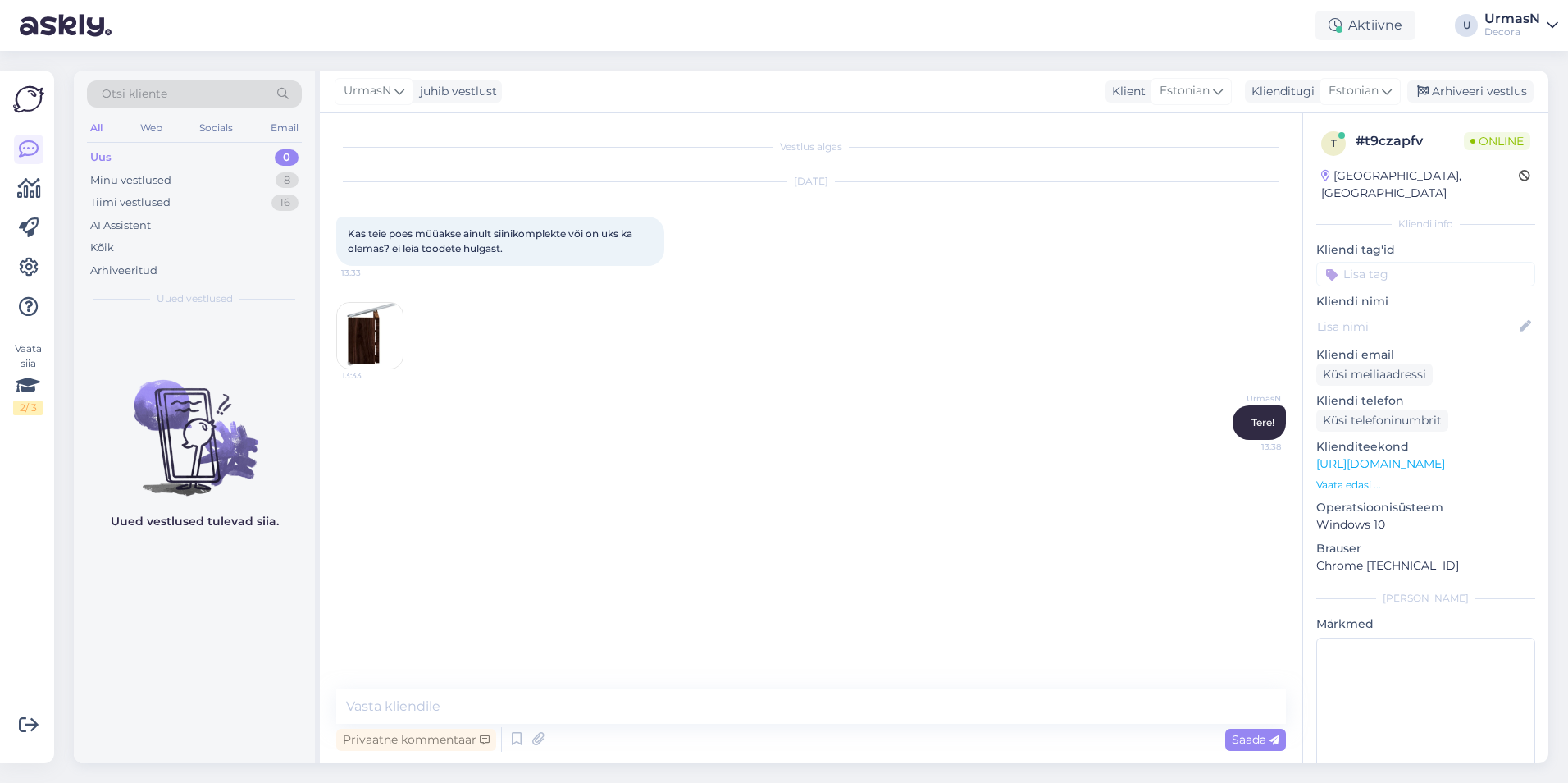
click at [364, 348] on img at bounding box center [370, 335] width 66 height 66
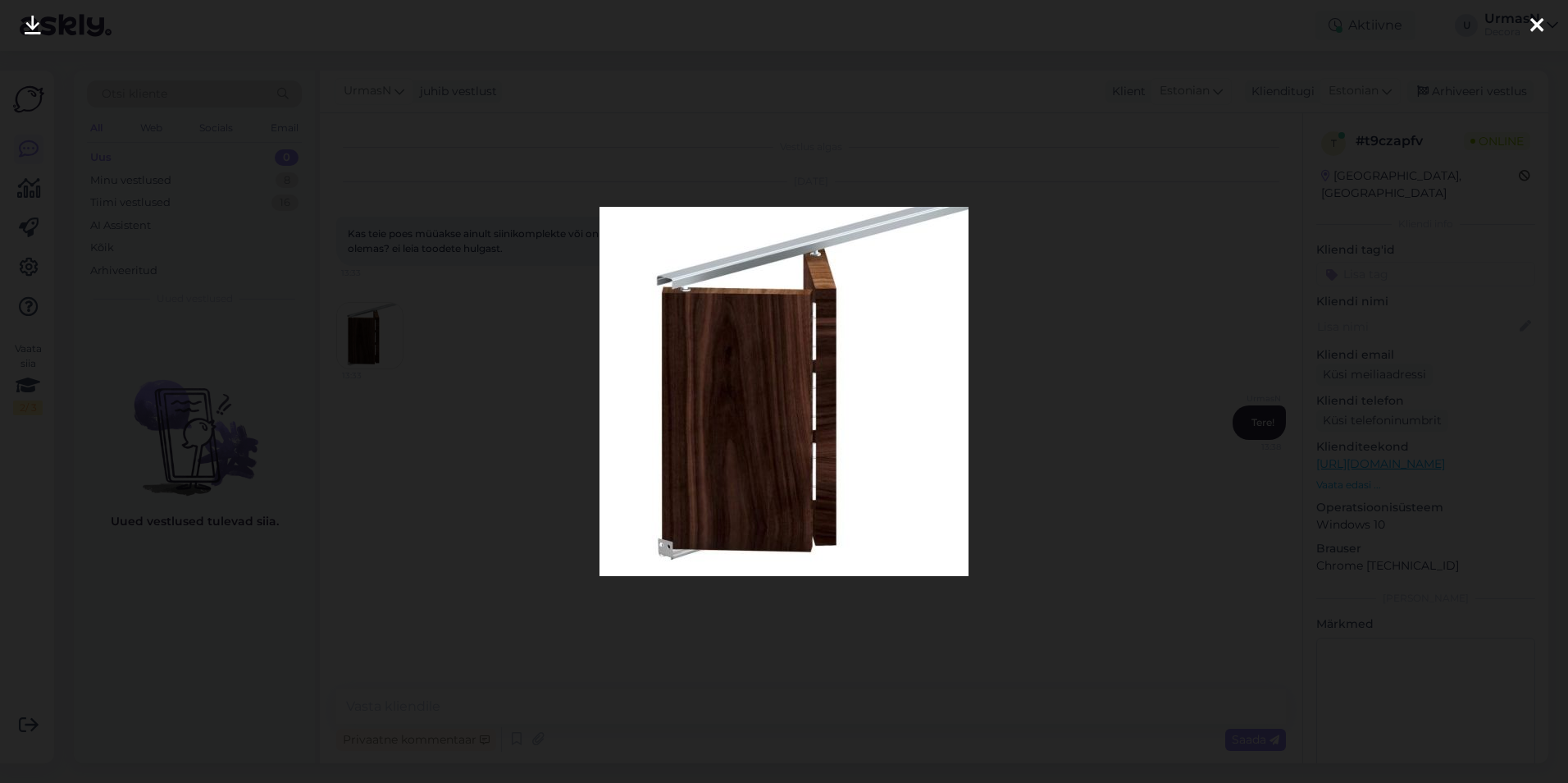
click at [451, 289] on div at bounding box center [784, 392] width 1568 height 783
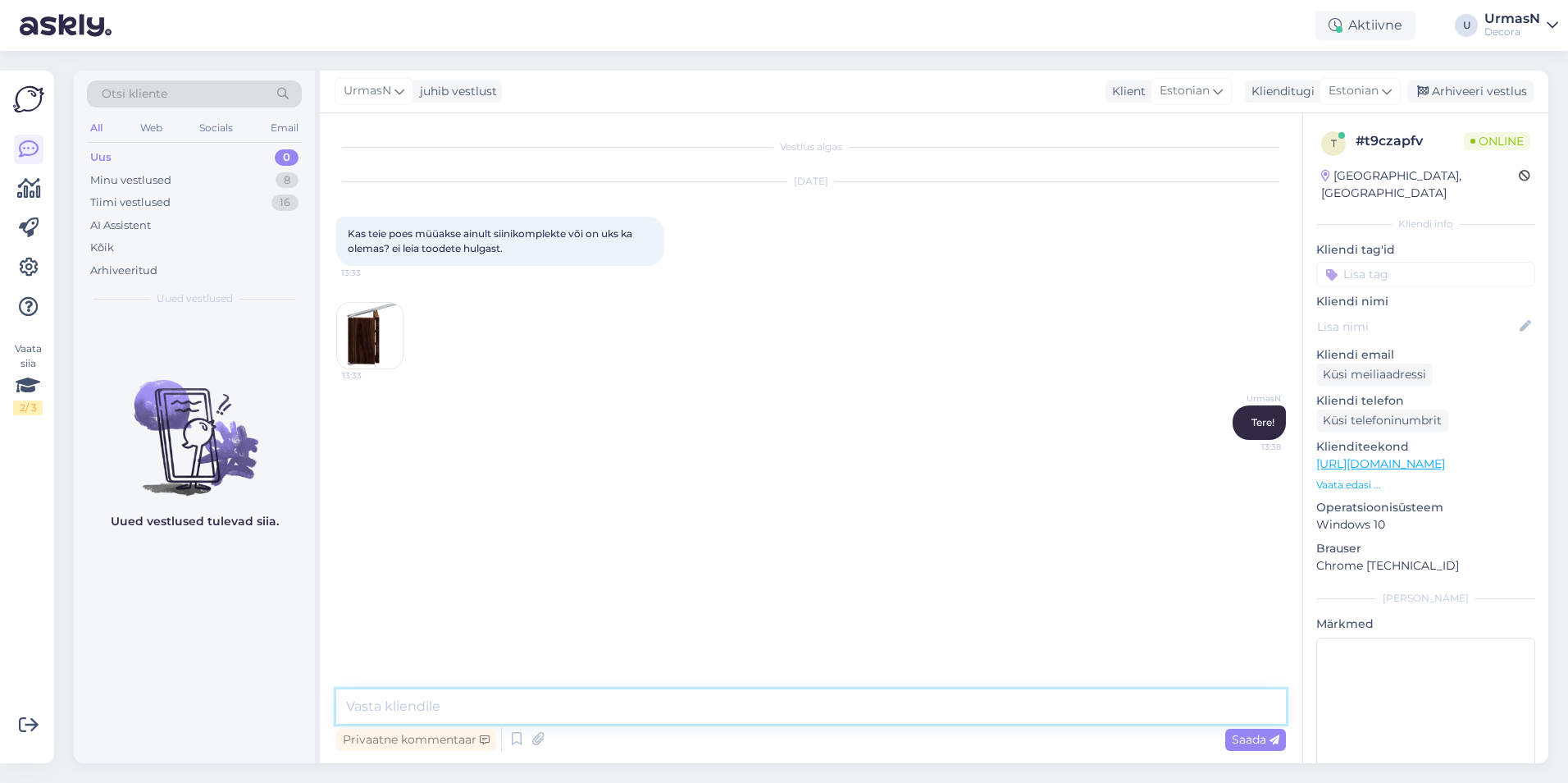
click at [453, 713] on textarea at bounding box center [810, 706] width 949 height 35
paste textarea "[URL][DOMAIN_NAME]"
type textarea "Kumba te vaatate? [URL][DOMAIN_NAME] või [URL][DOMAIN_NAME]"
click at [1272, 744] on icon at bounding box center [1274, 739] width 10 height 10
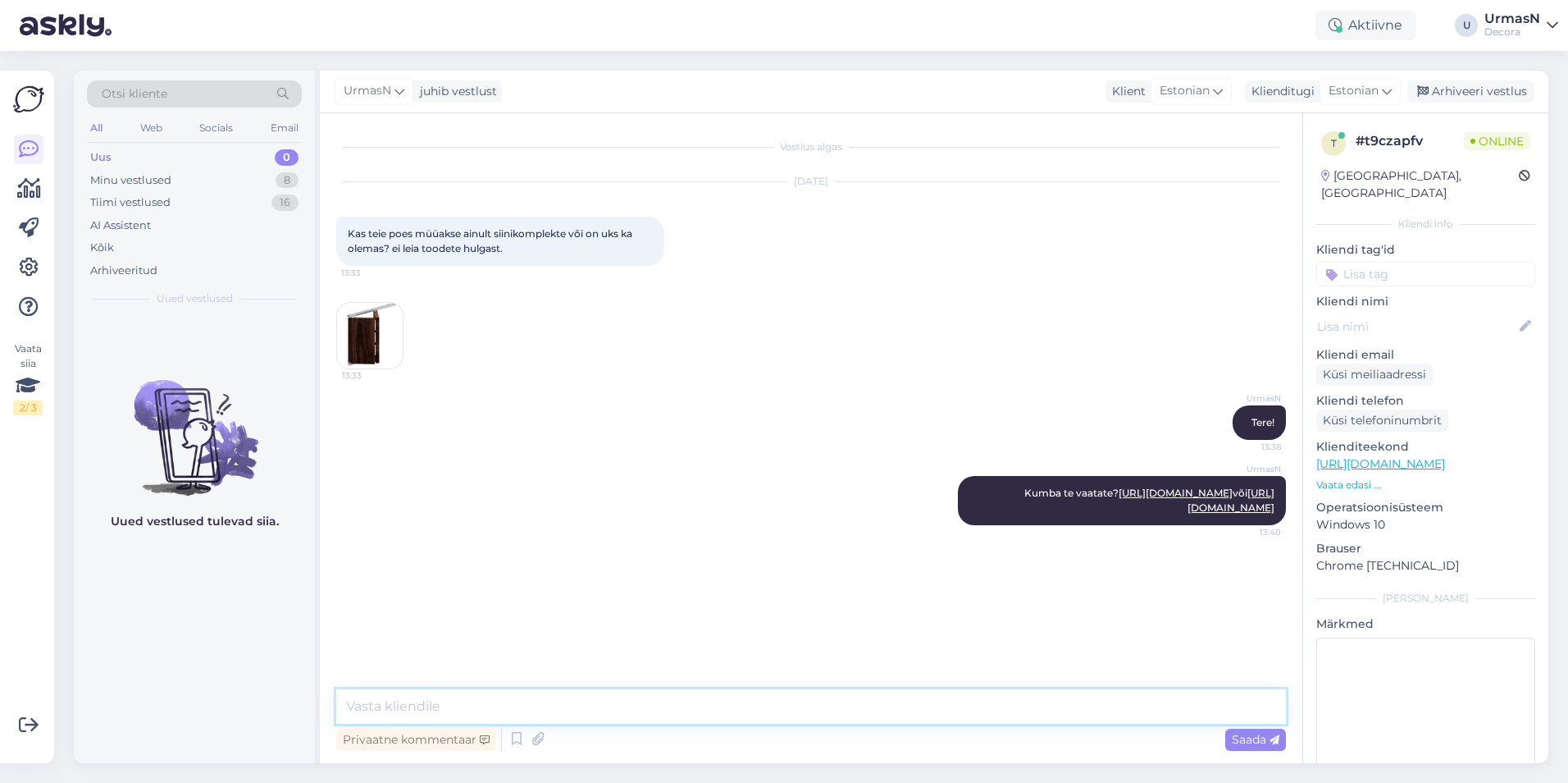
click at [470, 713] on textarea at bounding box center [810, 706] width 949 height 35
type textarea "Selline voldikuks on pakkuda?"
paste textarea "[URL][DOMAIN_NAME][PERSON_NAME]"
type textarea "[URL][DOMAIN_NAME][PERSON_NAME]"
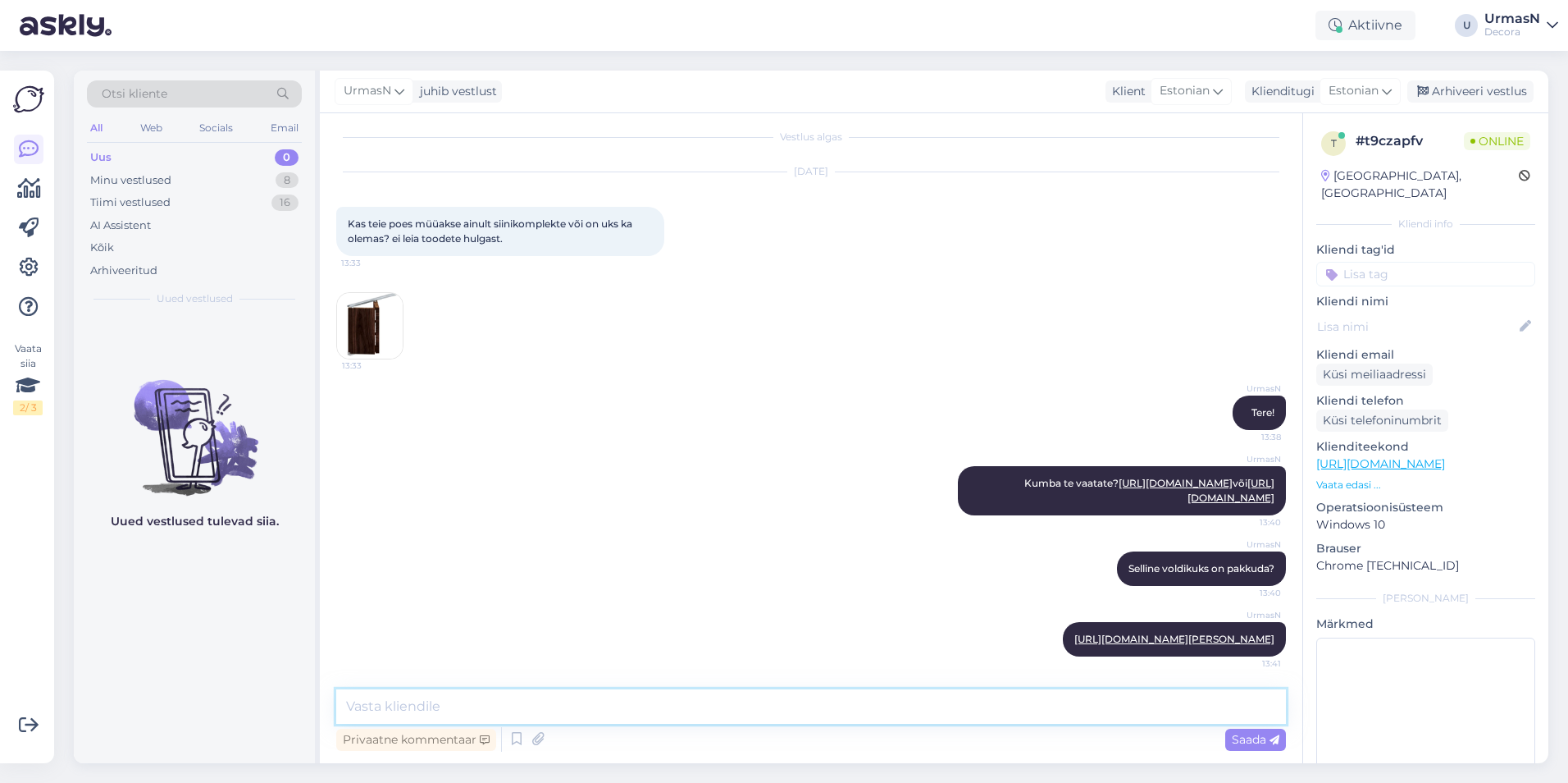
paste textarea "[URL][DOMAIN_NAME]"
type textarea "[URL][DOMAIN_NAME]"
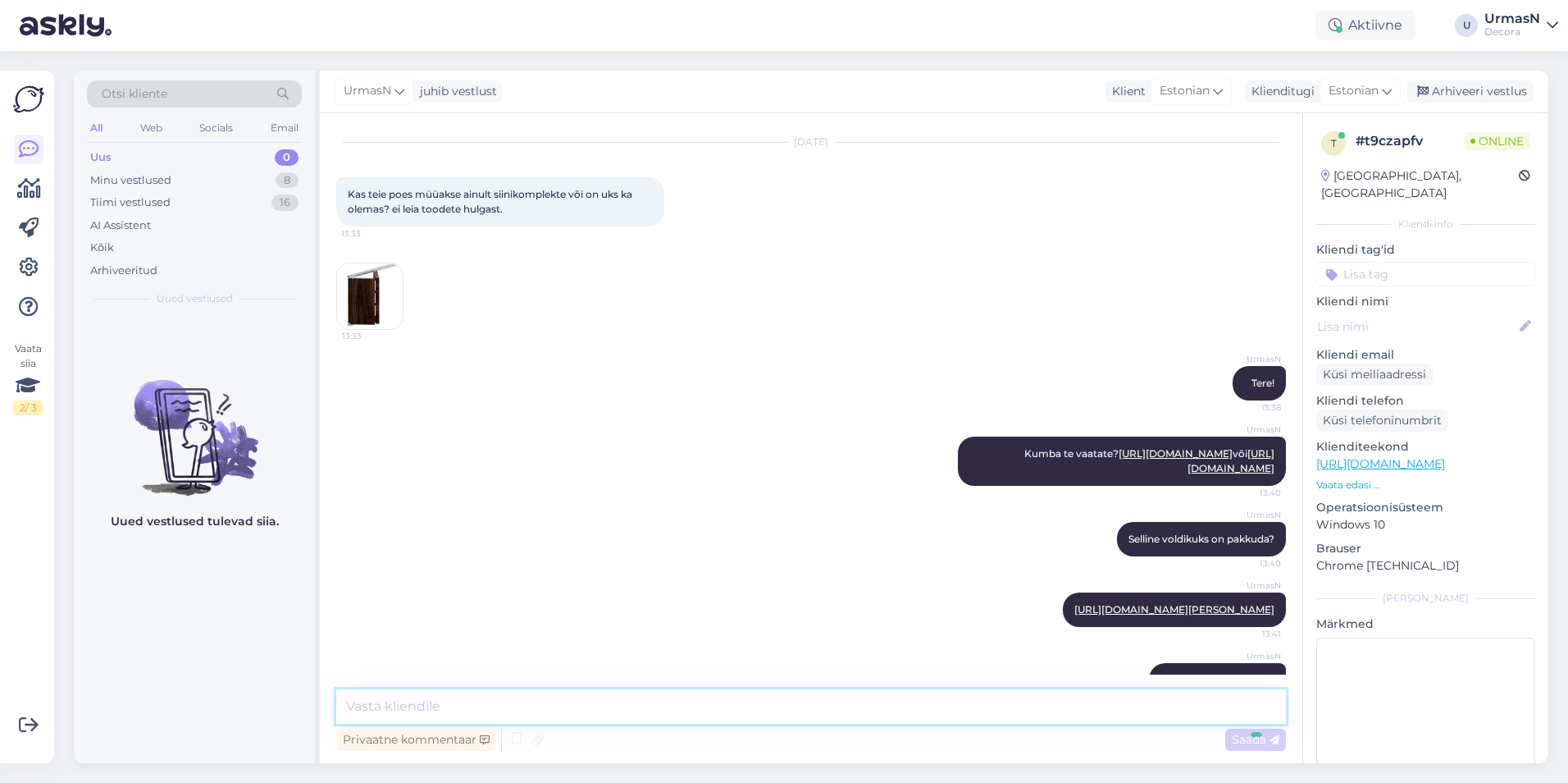
scroll to position [125, 0]
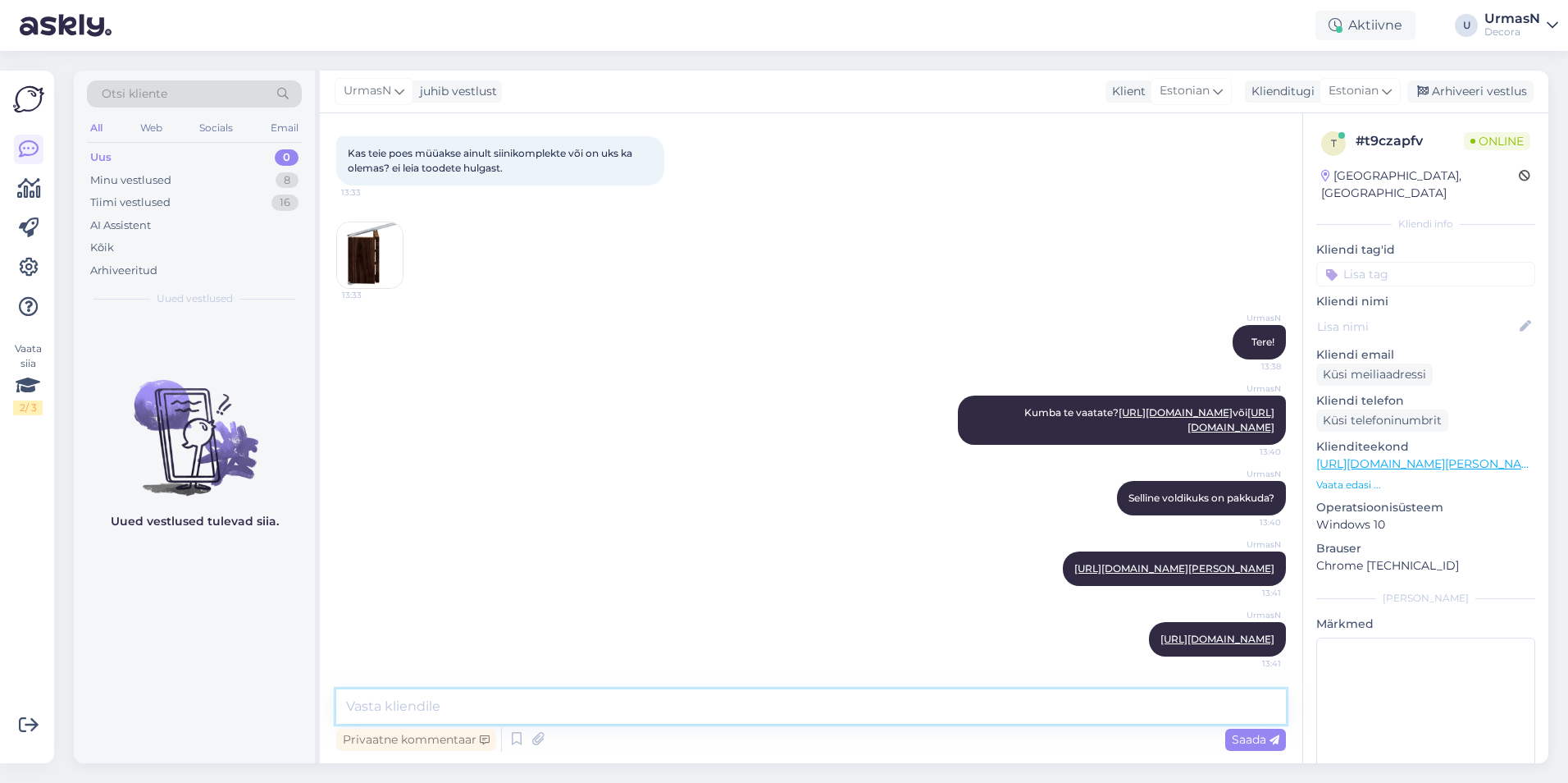
click at [556, 713] on textarea at bounding box center [810, 706] width 949 height 35
paste textarea "[URL][DOMAIN_NAME][PERSON_NAME]"
type textarea "[URL][DOMAIN_NAME][PERSON_NAME]"
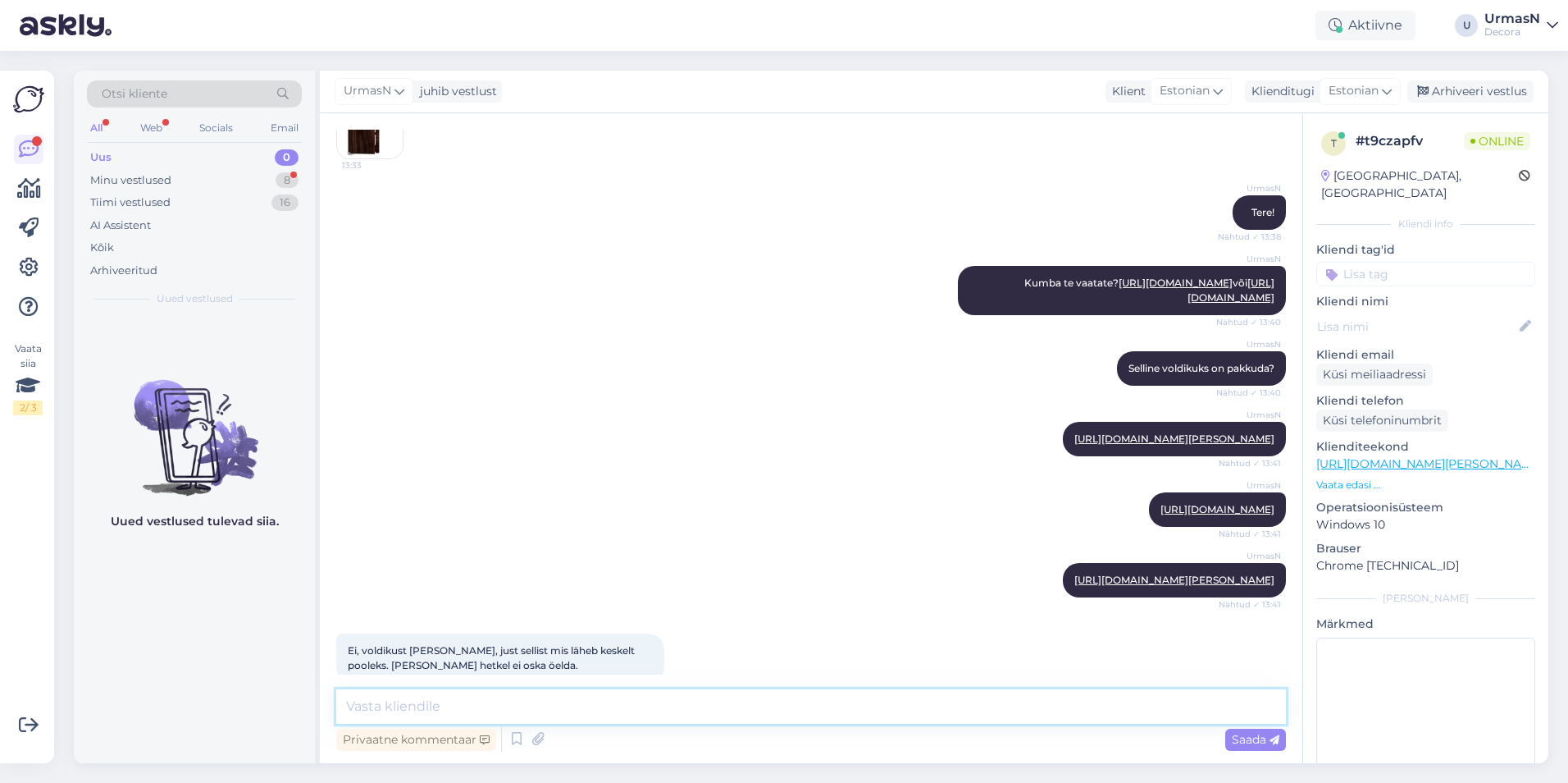
scroll to position [295, 0]
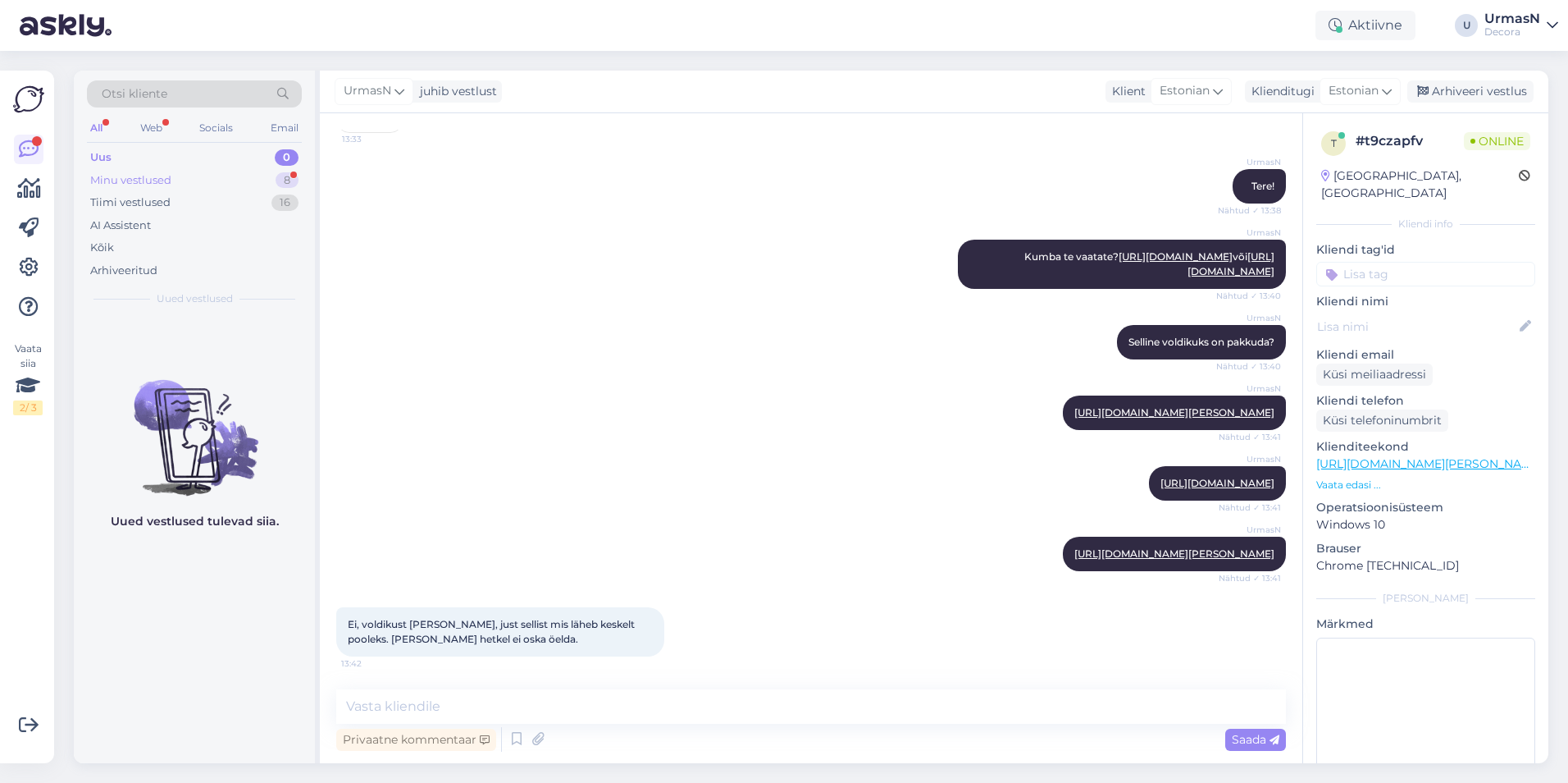
click at [156, 179] on div "Minu vestlused" at bounding box center [130, 180] width 81 height 16
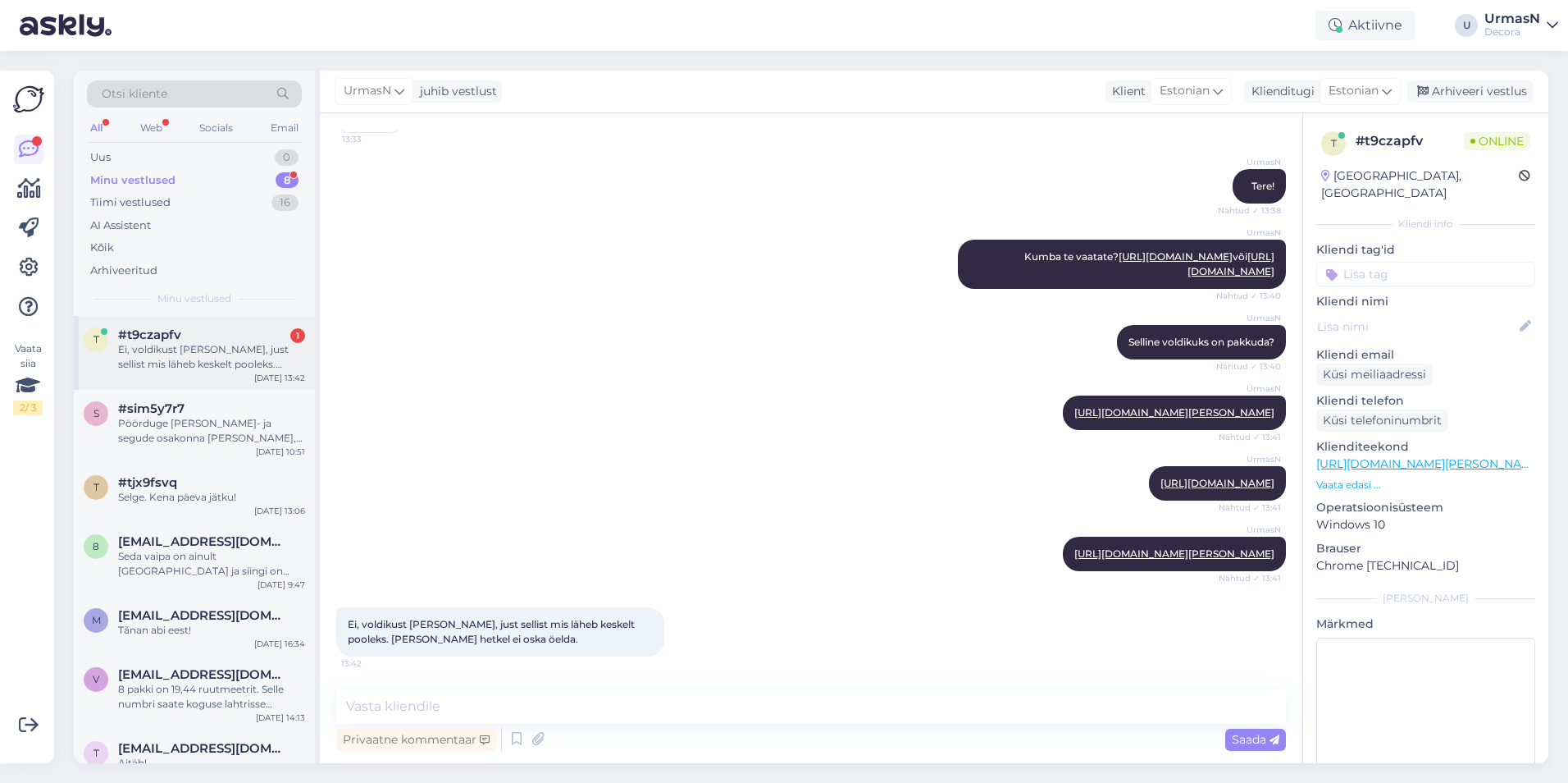
click at [247, 367] on div "Ei, voldikust [PERSON_NAME], just sellist mis läheb keskelt pooleks. [PERSON_NA…" at bounding box center [211, 357] width 187 height 29
click at [466, 708] on textarea at bounding box center [810, 706] width 949 height 35
click at [469, 721] on textarea at bounding box center [810, 706] width 949 height 35
type textarea "Sellist ei ole jah kahjuks."
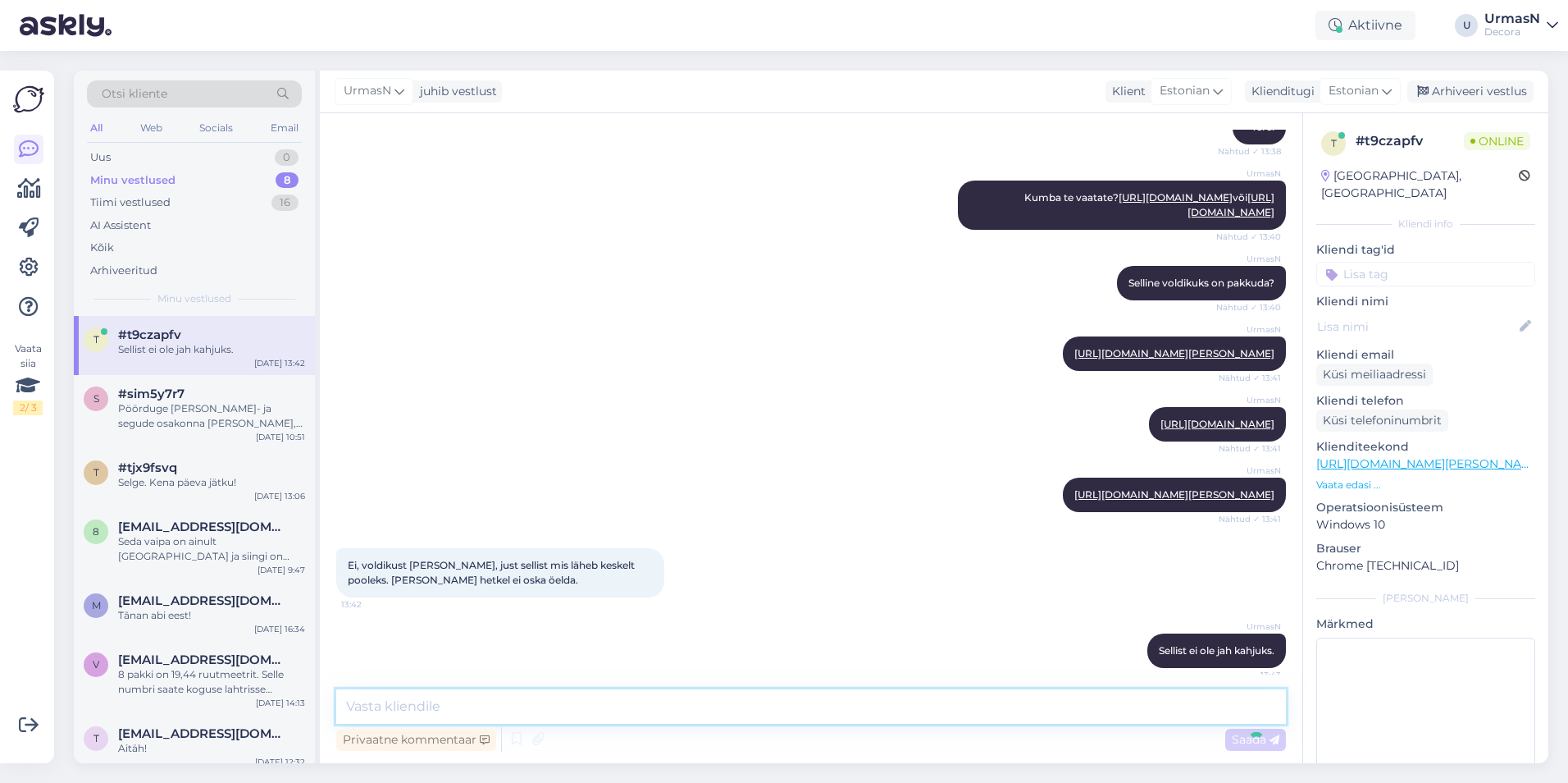
scroll to position [366, 0]
